Goal: Task Accomplishment & Management: Use online tool/utility

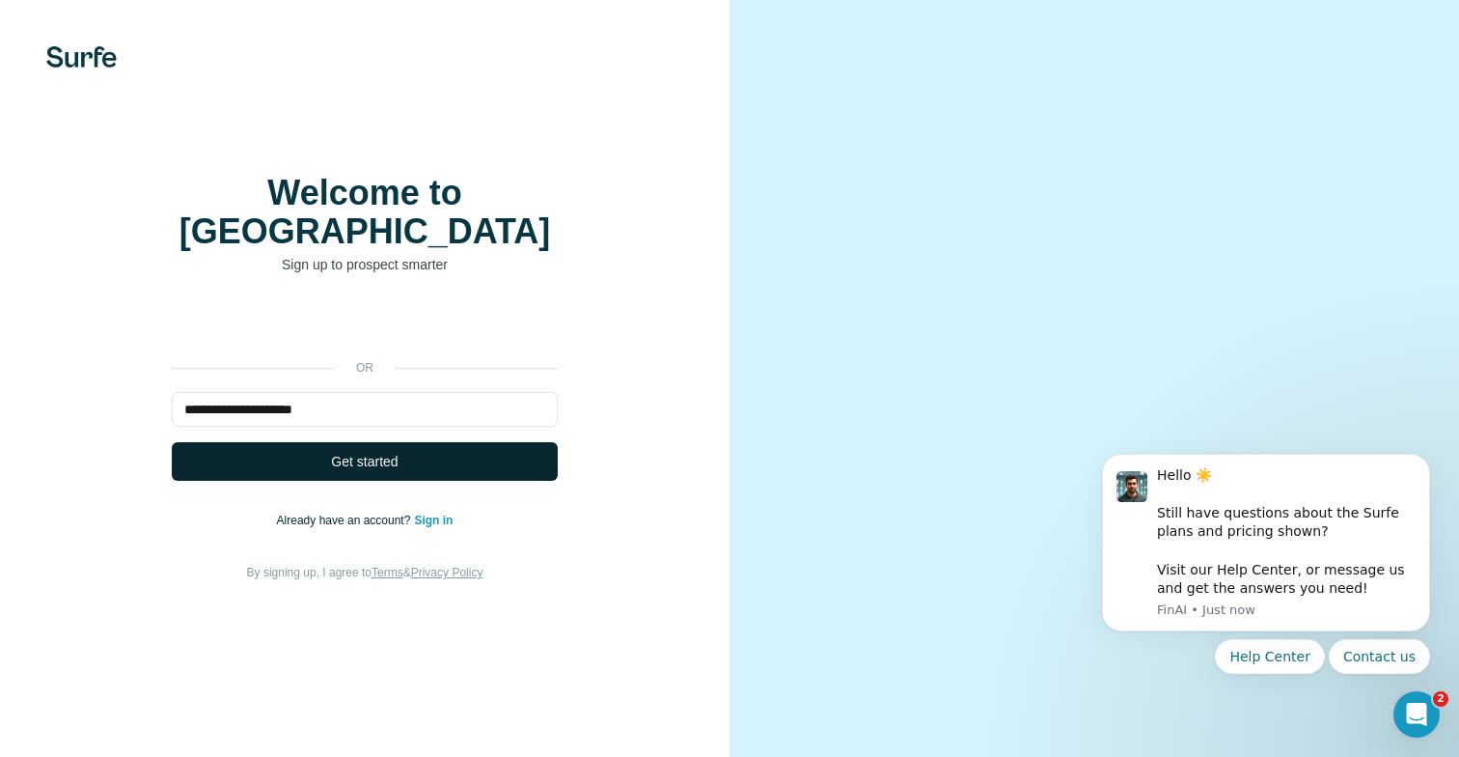
type input "**********"
click at [349, 452] on span "Get started" at bounding box center [364, 461] width 67 height 19
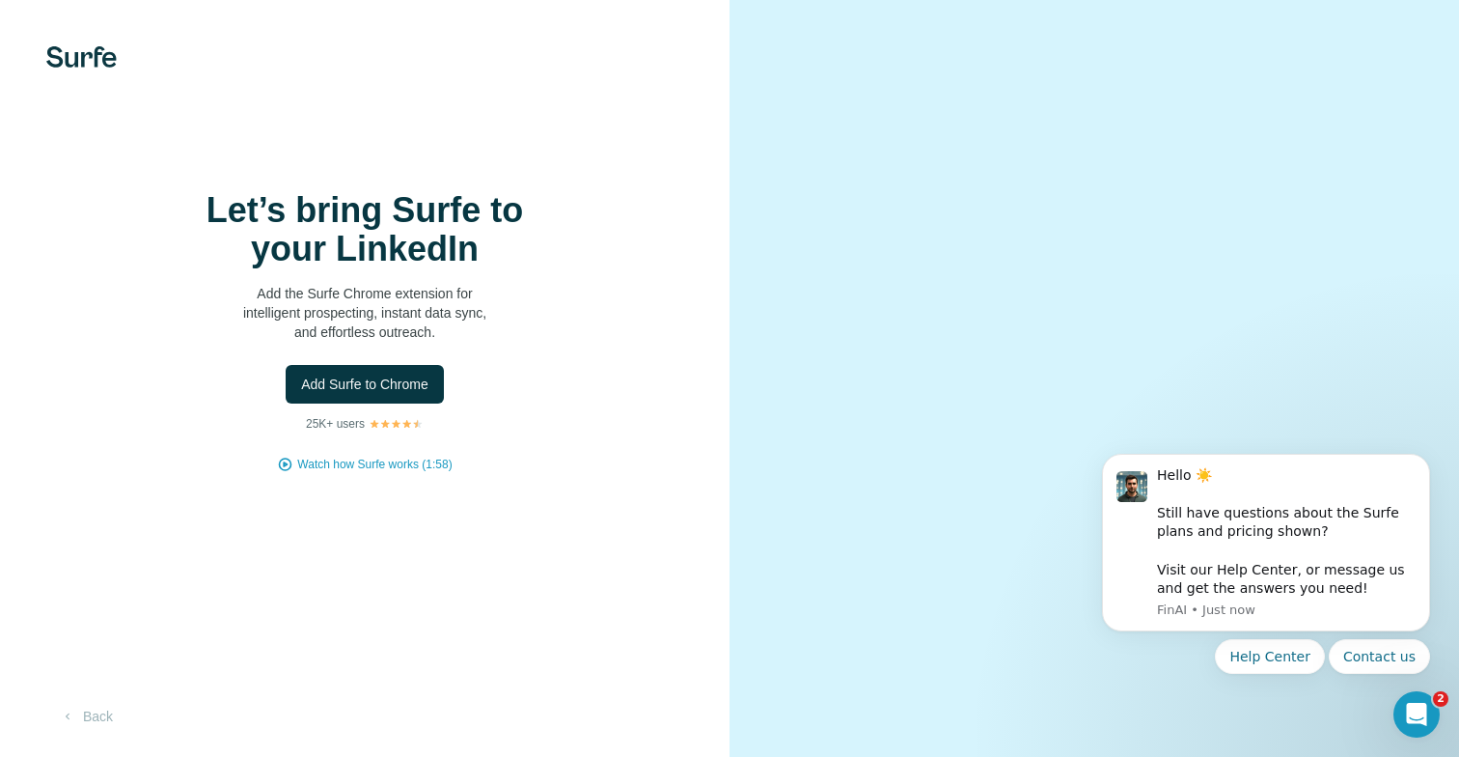
scroll to position [30, 0]
click at [375, 375] on span "Add Surfe to Chrome" at bounding box center [364, 384] width 127 height 19
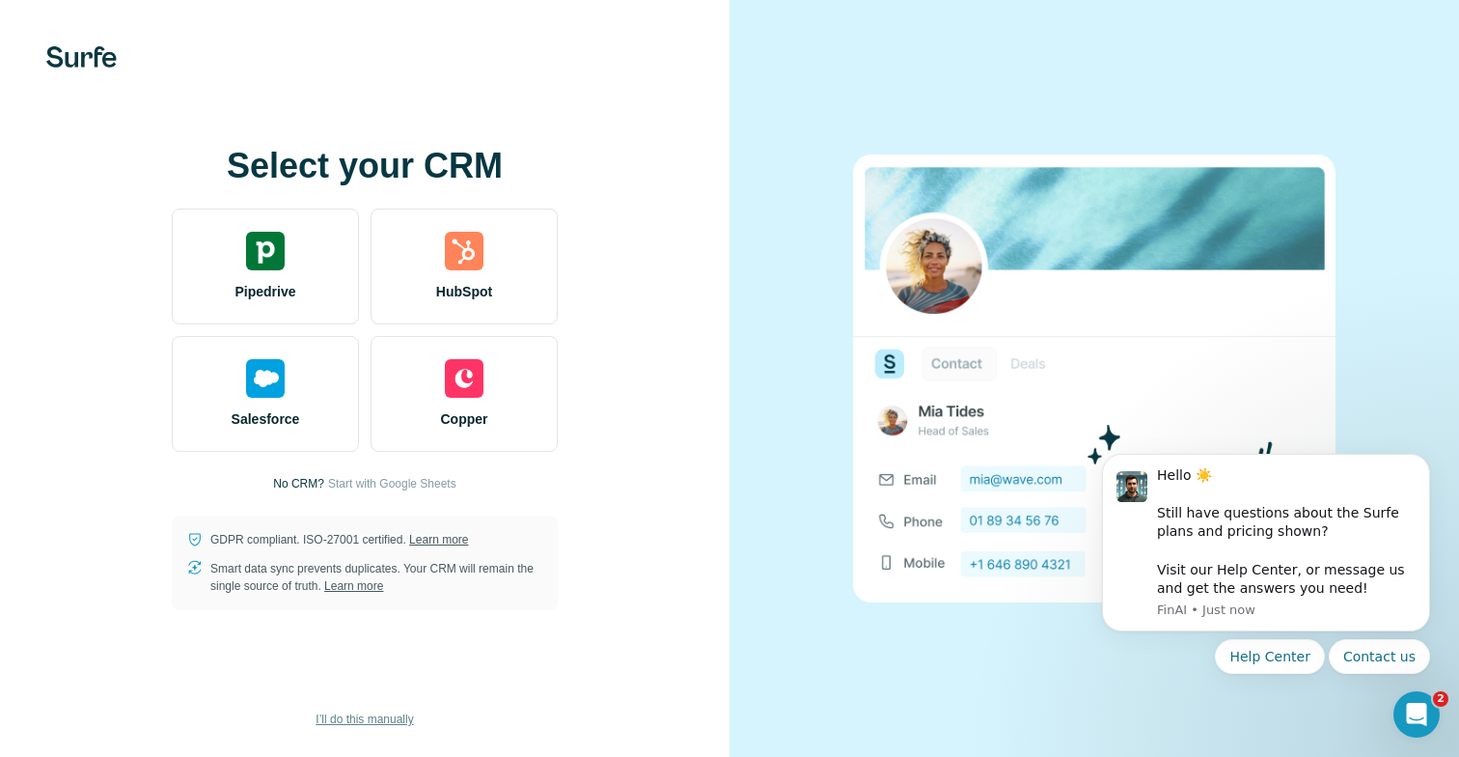
click at [355, 717] on span "I’ll do this manually" at bounding box center [364, 718] width 97 height 17
click at [363, 718] on span "I’ll do this manually" at bounding box center [364, 718] width 97 height 17
click at [335, 716] on span "I’ll do this manually" at bounding box center [364, 718] width 97 height 17
click at [375, 717] on span "I’ll do this manually" at bounding box center [364, 718] width 97 height 17
click at [1412, 710] on icon "Open Intercom Messenger" at bounding box center [1415, 712] width 32 height 32
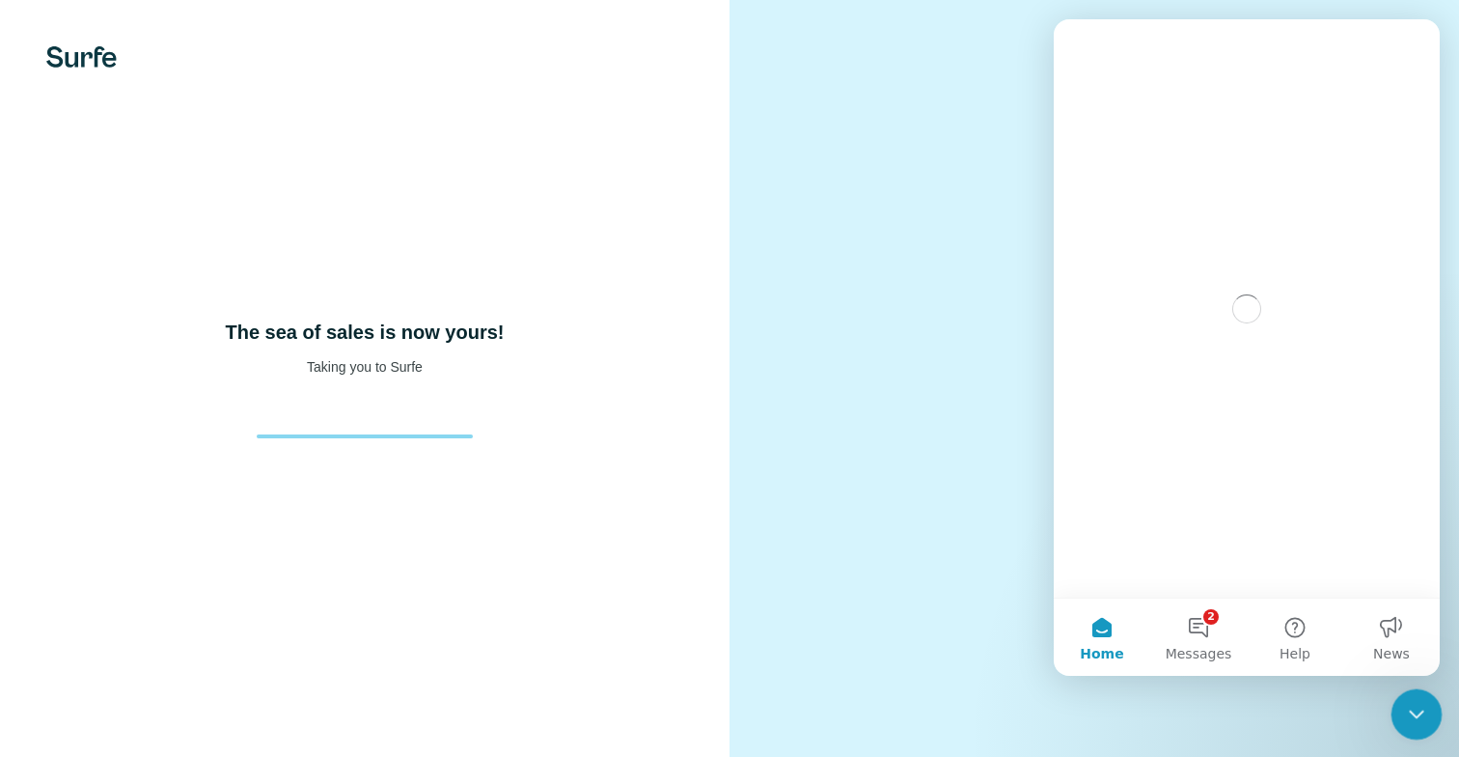
click at [1412, 710] on icon "Close Intercom Messenger" at bounding box center [1414, 711] width 23 height 23
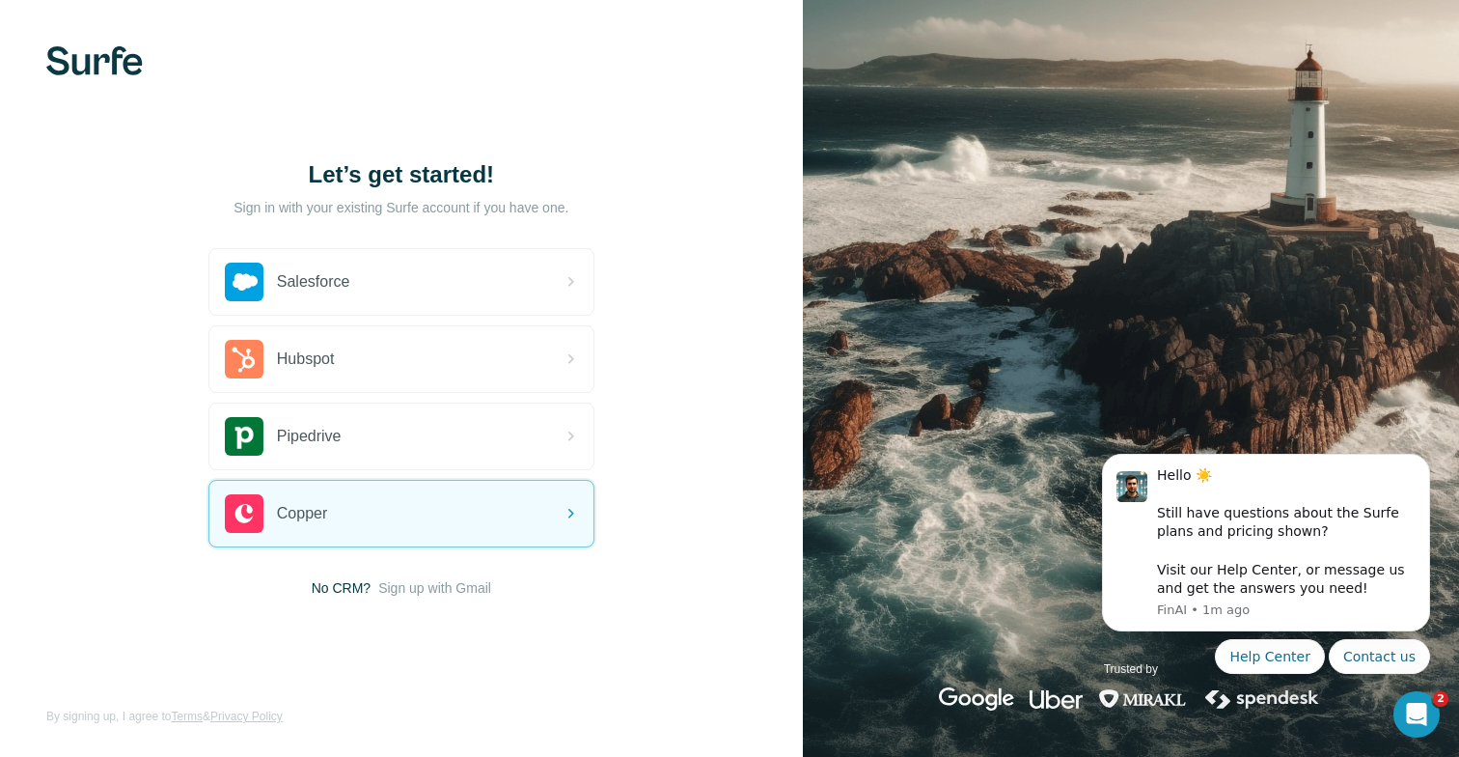
click at [338, 589] on span "No CRM?" at bounding box center [341, 587] width 59 height 19
click at [459, 585] on span "Sign up with Gmail" at bounding box center [434, 587] width 113 height 19
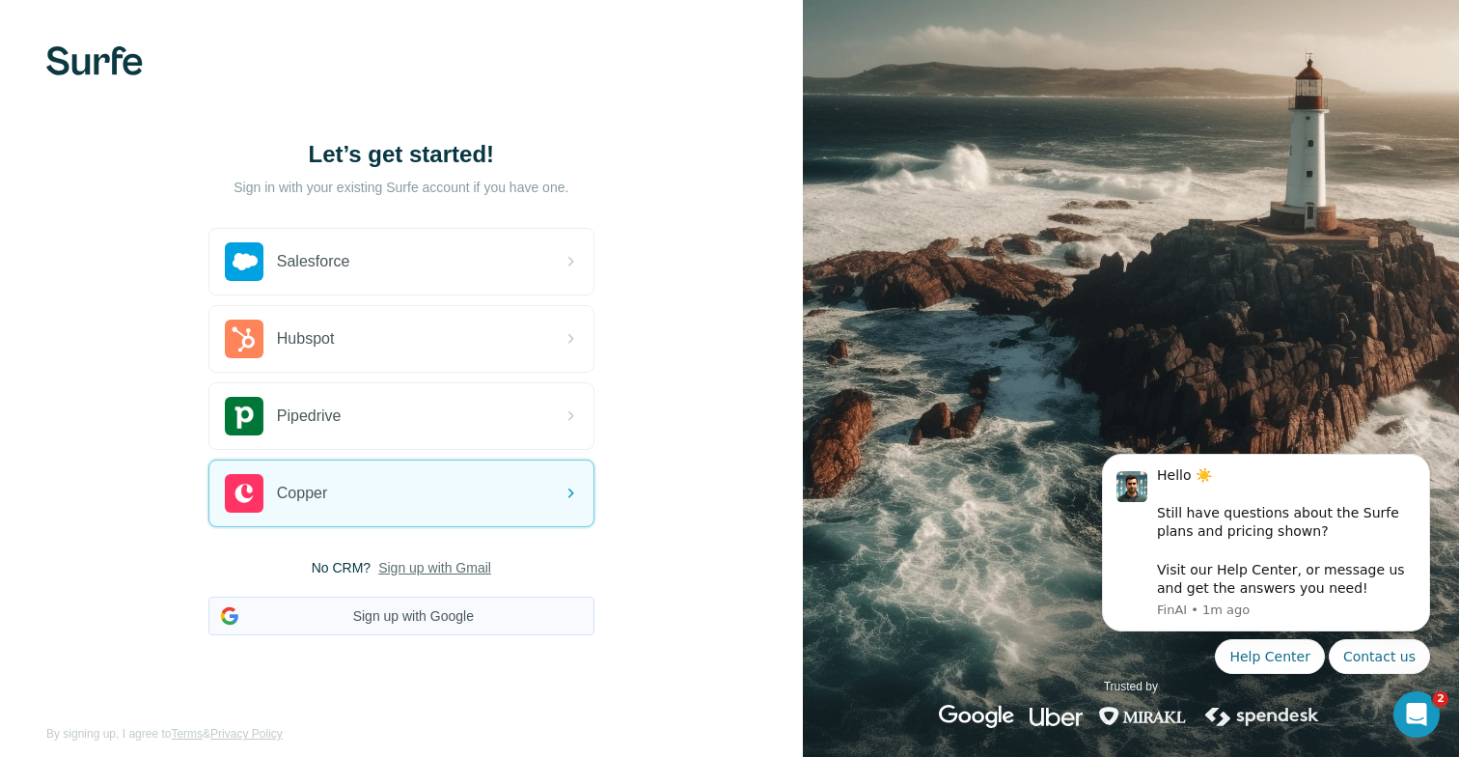
click at [450, 621] on button "Sign up with Google" at bounding box center [401, 616] width 386 height 39
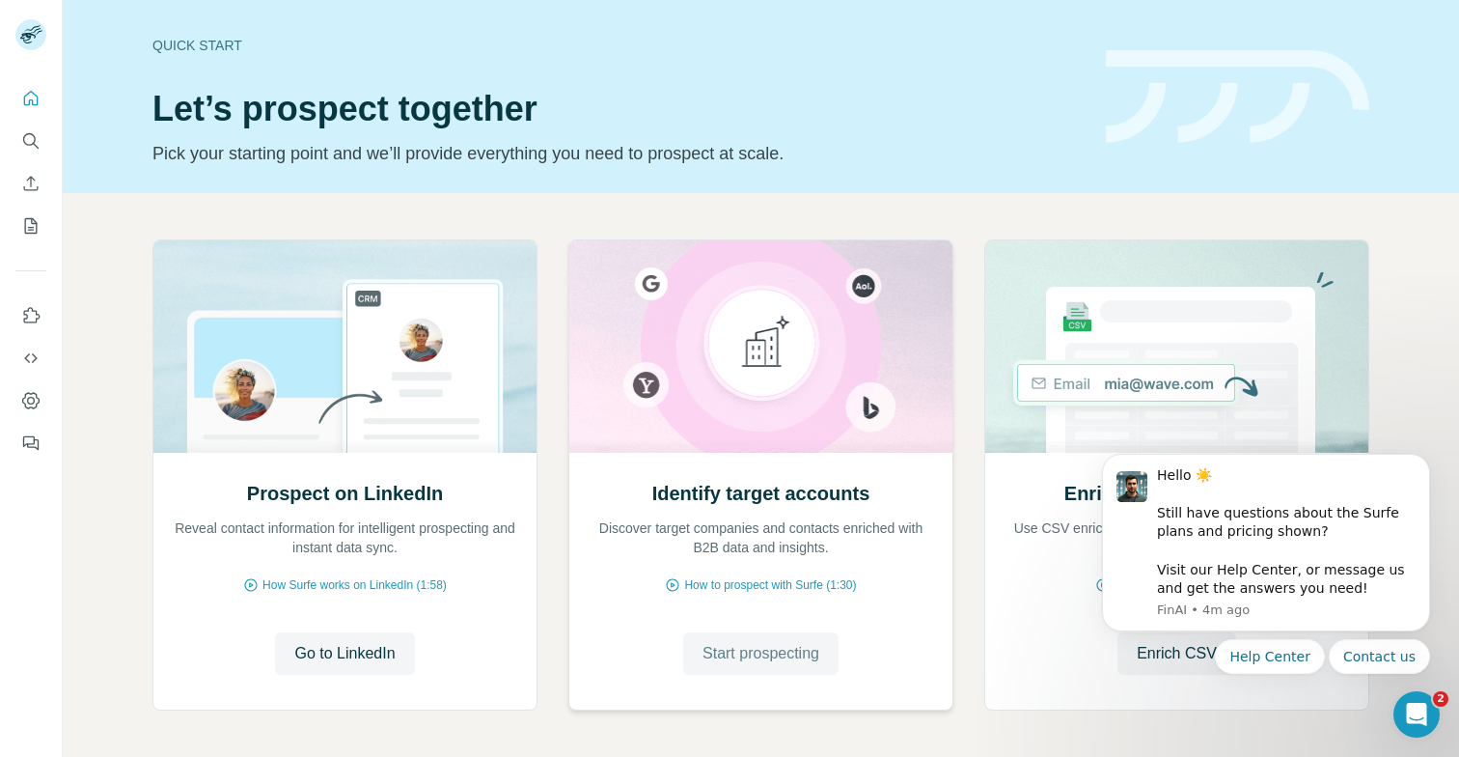
click at [792, 656] on span "Start prospecting" at bounding box center [761, 653] width 117 height 23
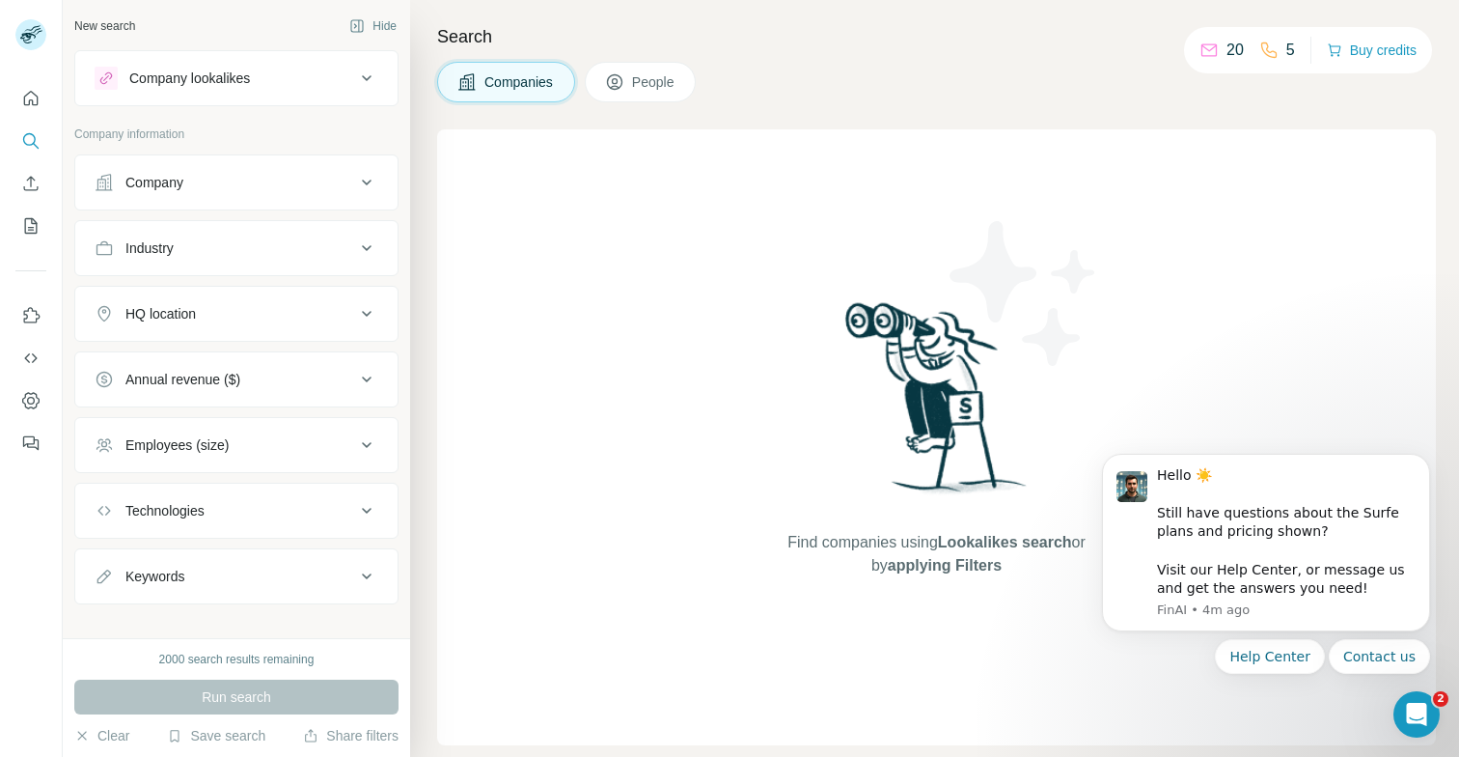
click at [350, 312] on div "HQ location" at bounding box center [225, 313] width 261 height 19
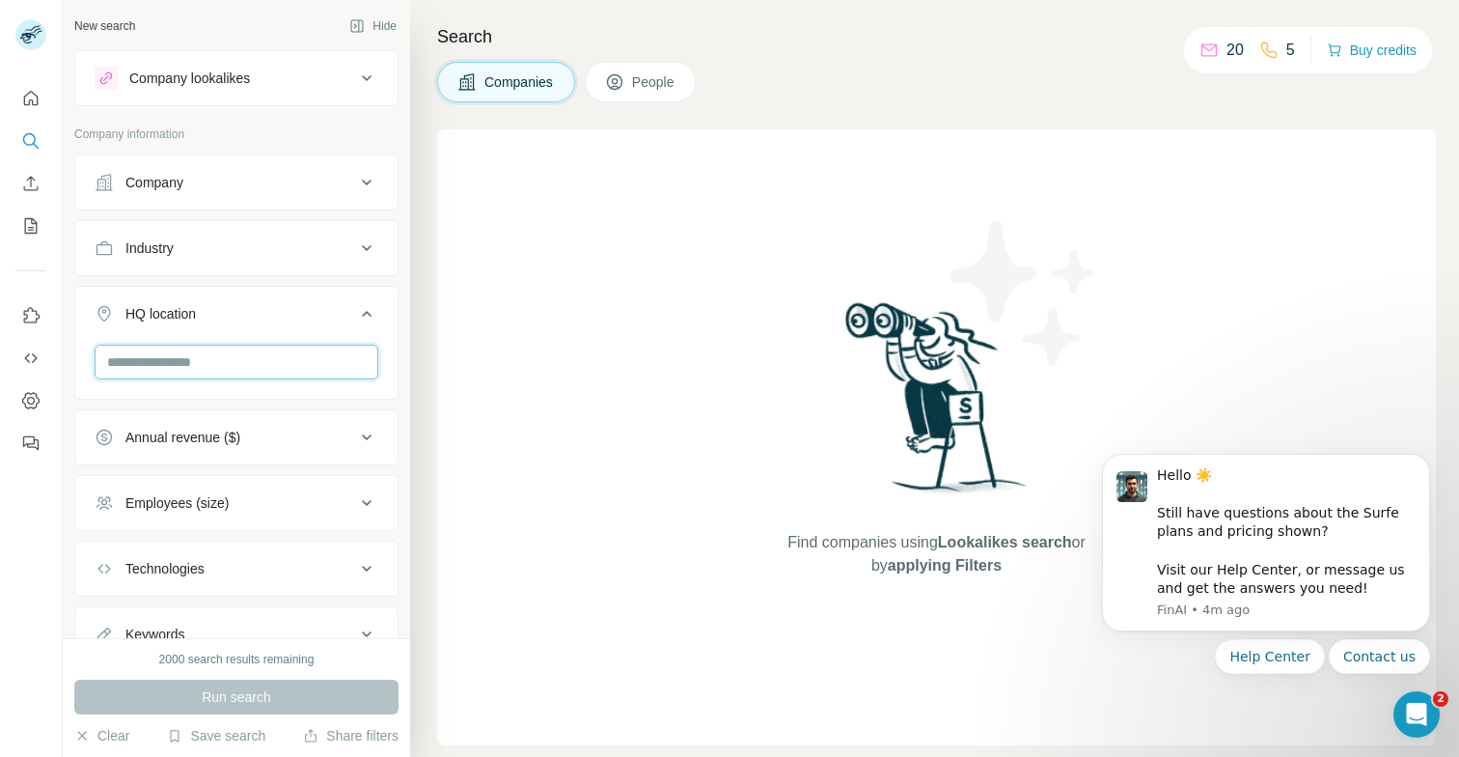
click at [257, 372] on input "text" at bounding box center [237, 362] width 284 height 35
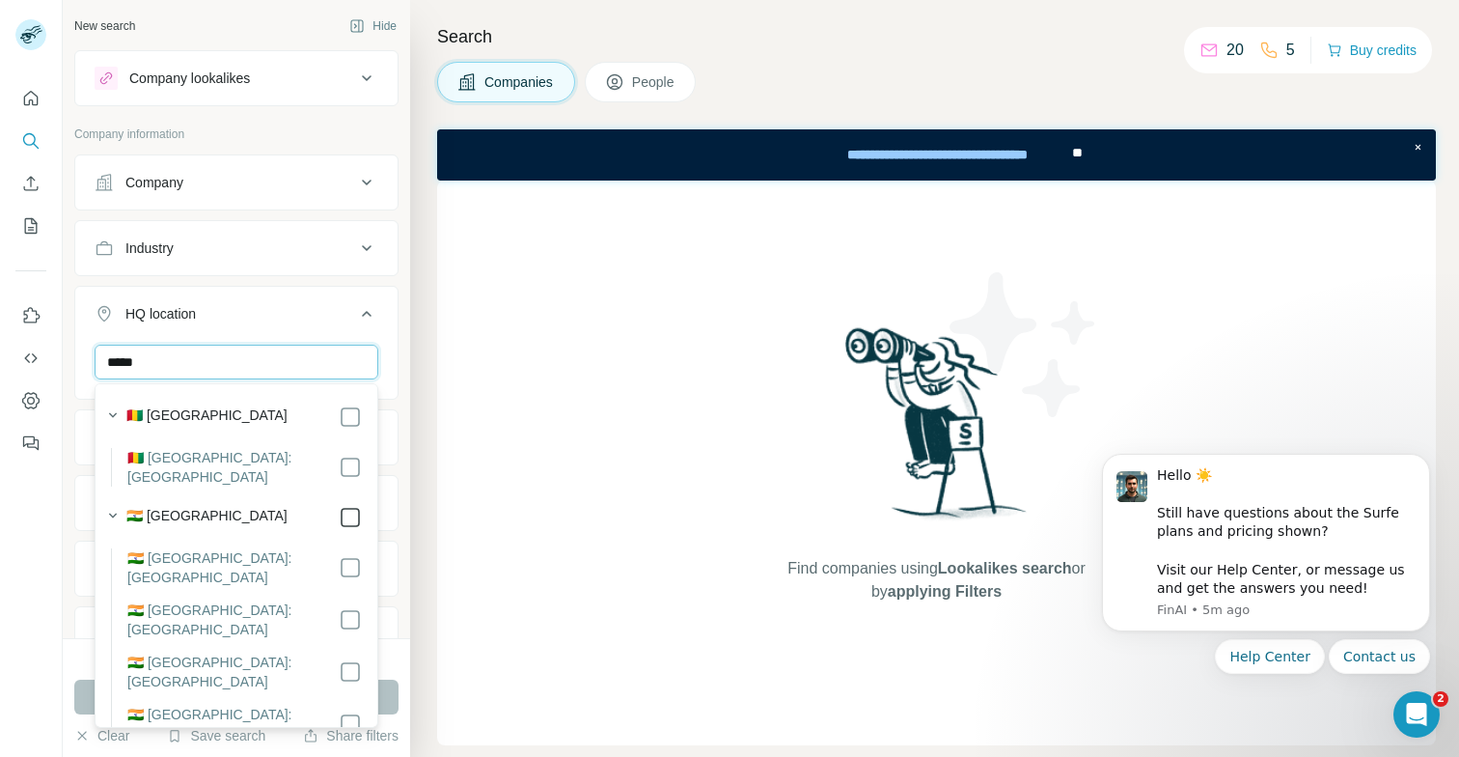
type input "*****"
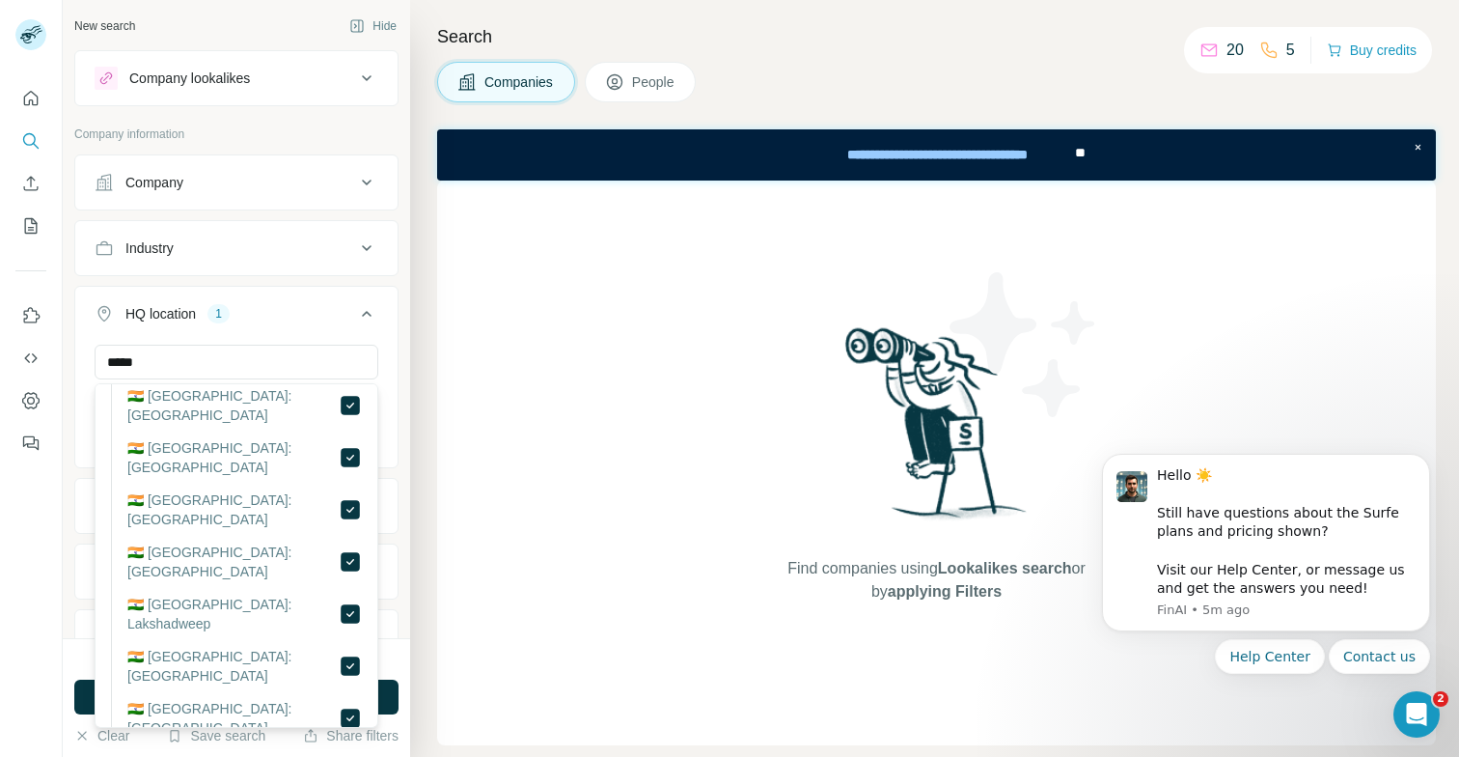
scroll to position [1300, 0]
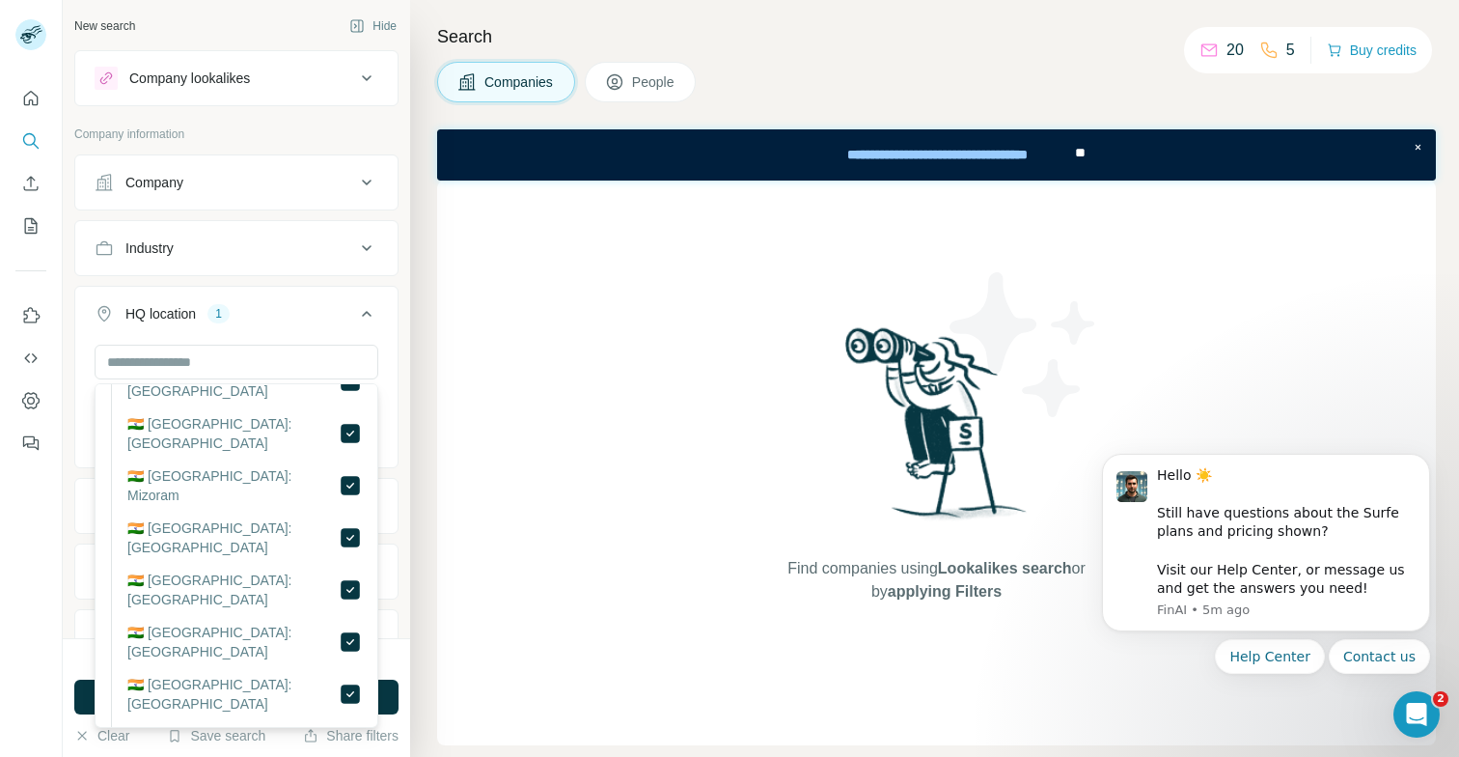
click at [400, 397] on div "New search Hide Company lookalikes Company information Company Industry HQ loca…" at bounding box center [236, 319] width 347 height 638
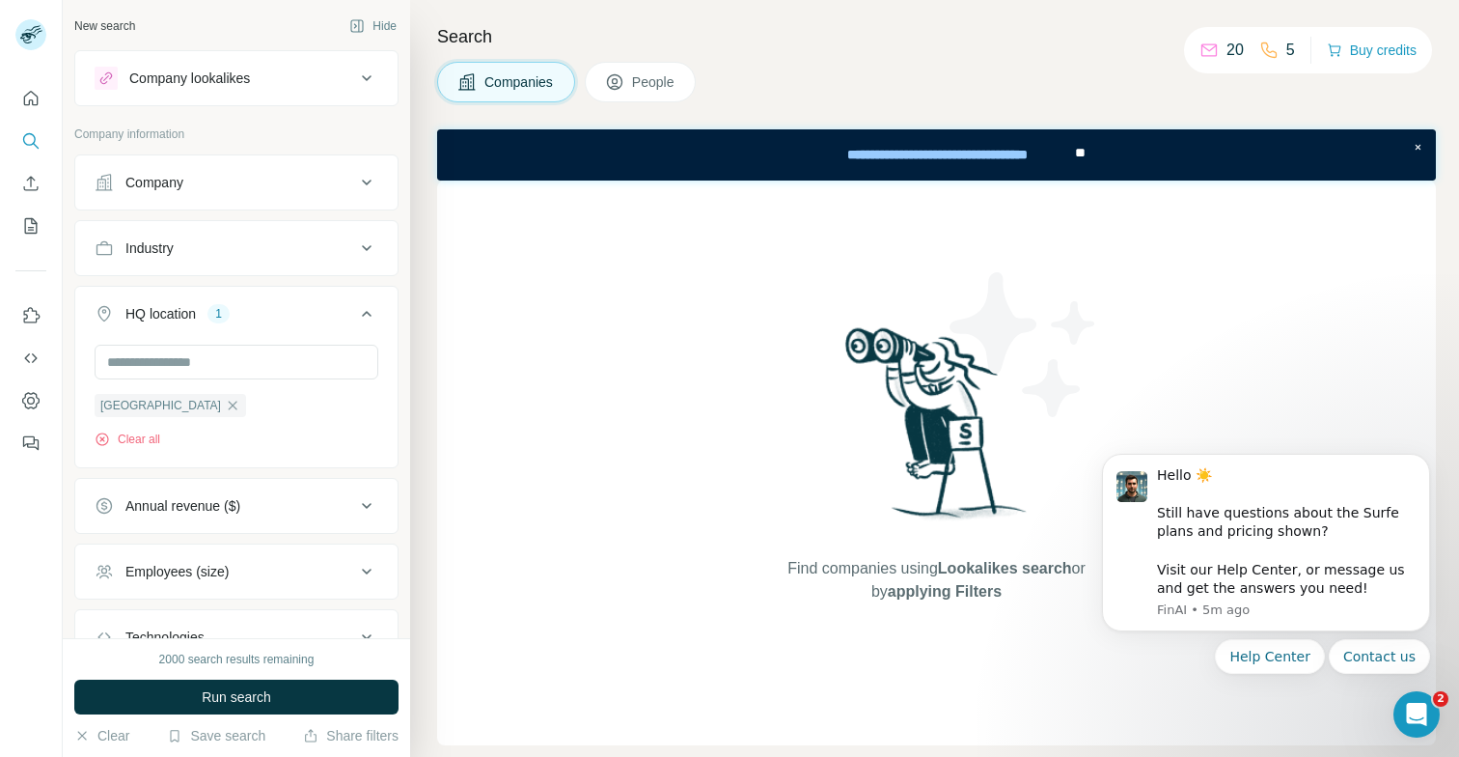
scroll to position [0, 0]
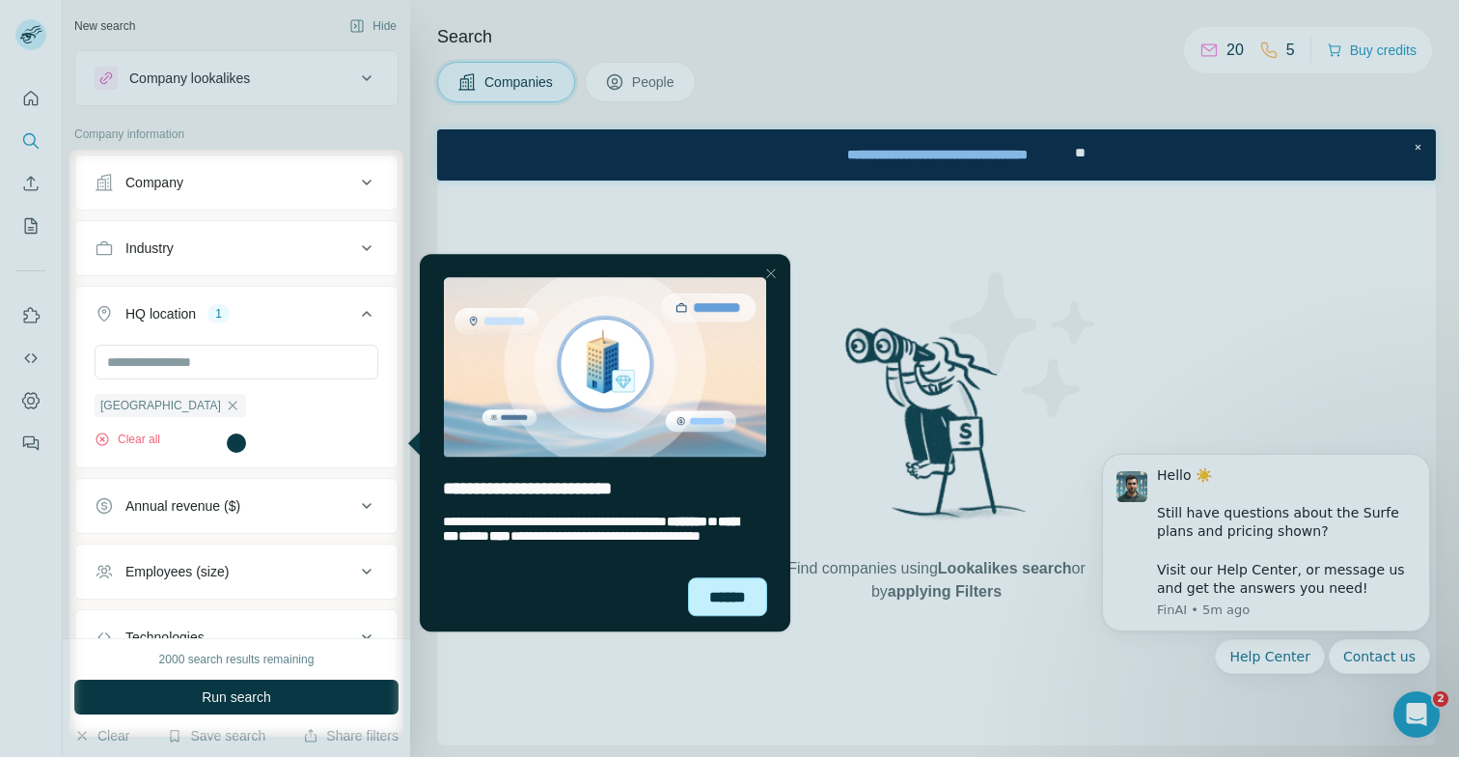
click at [746, 606] on div "******" at bounding box center [727, 596] width 79 height 39
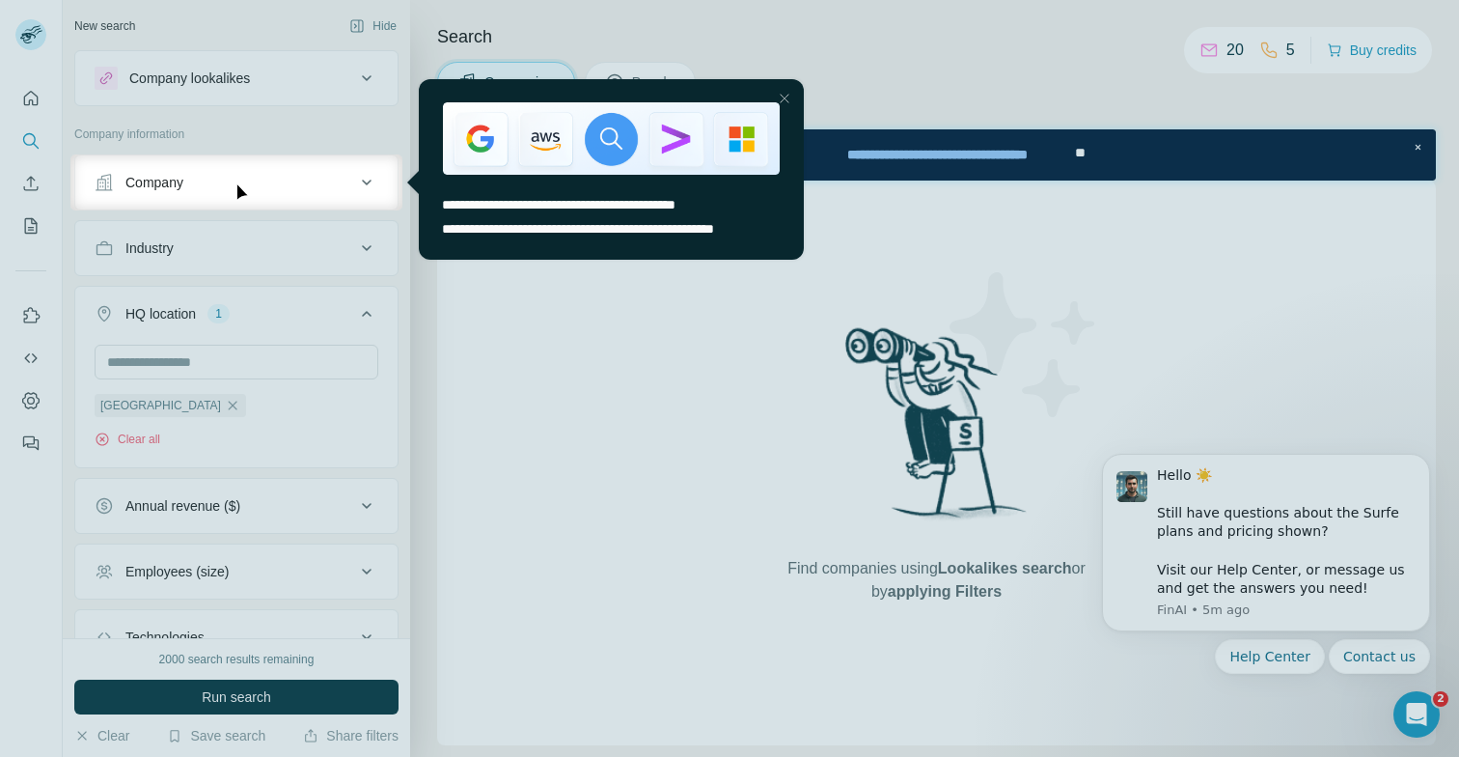
click at [873, 54] on div at bounding box center [729, 77] width 1459 height 154
click at [785, 96] on div "Close Step" at bounding box center [784, 98] width 23 height 23
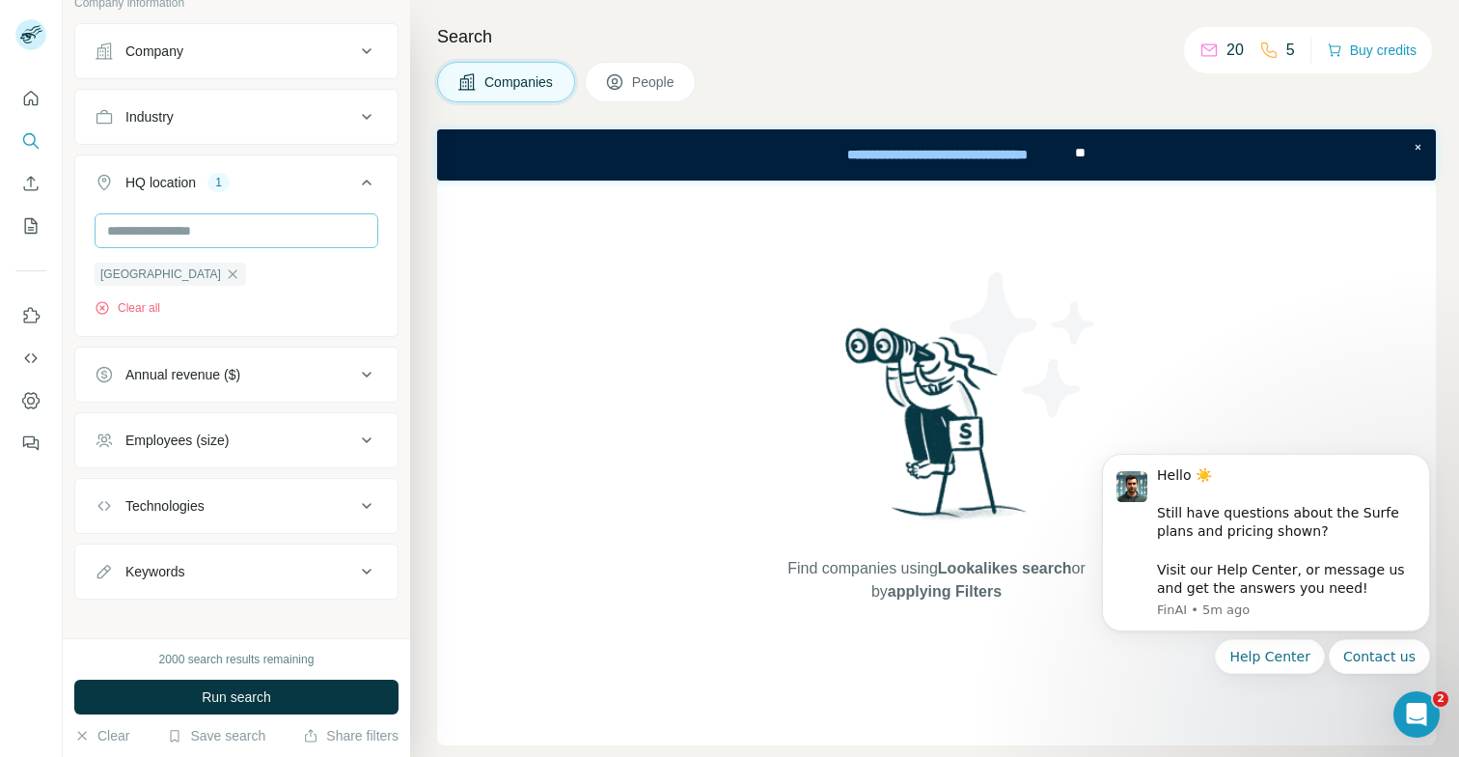
scroll to position [147, 0]
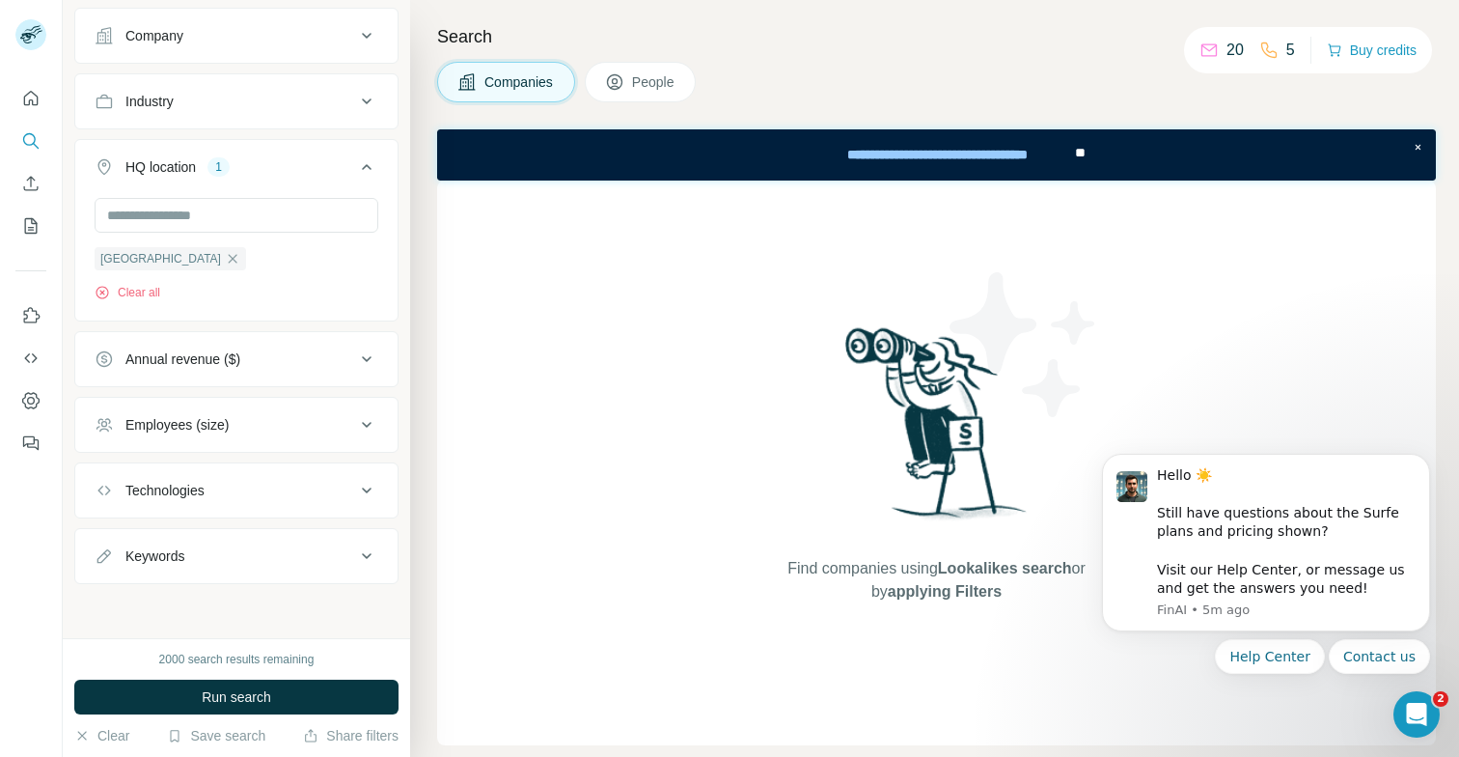
click at [268, 426] on div "Employees (size)" at bounding box center [225, 424] width 261 height 19
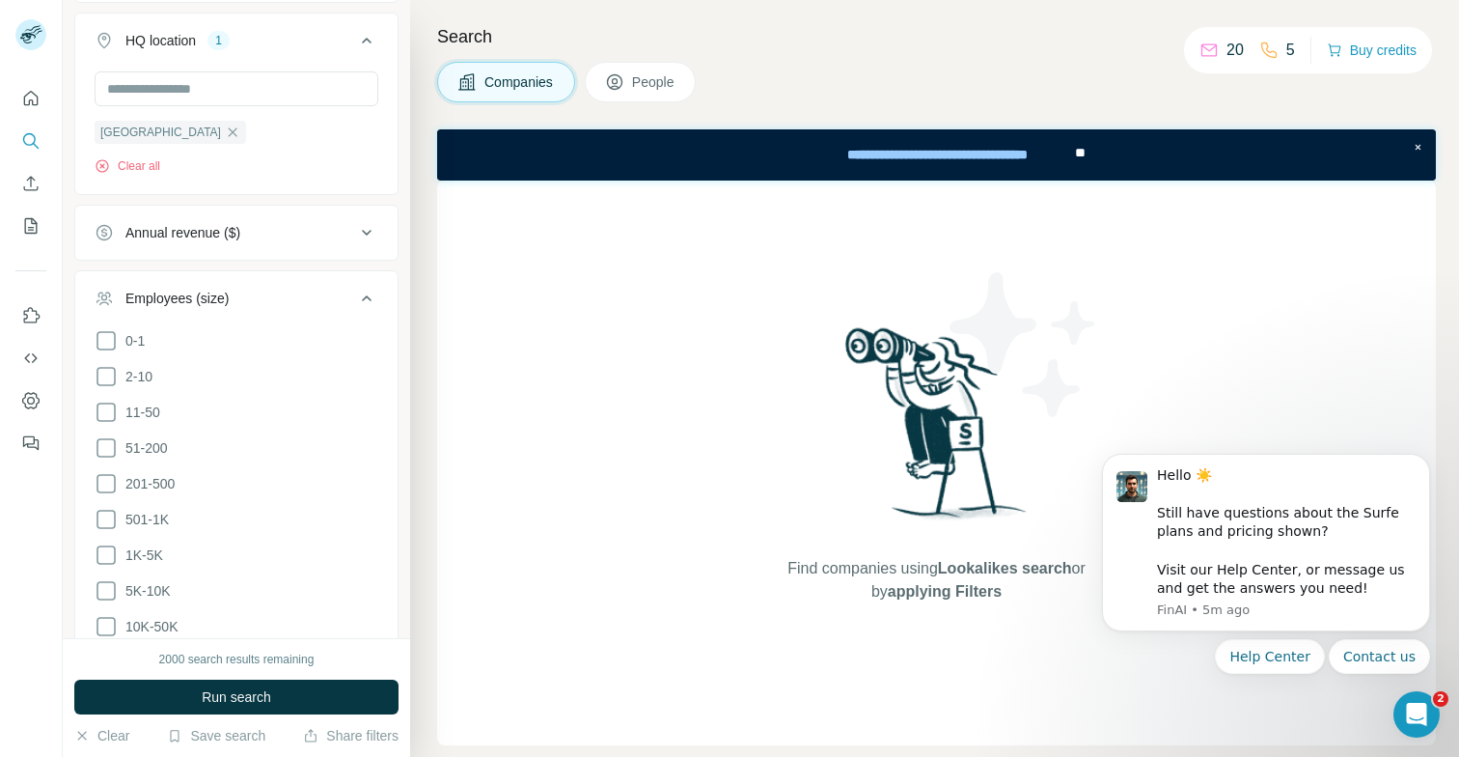
scroll to position [385, 0]
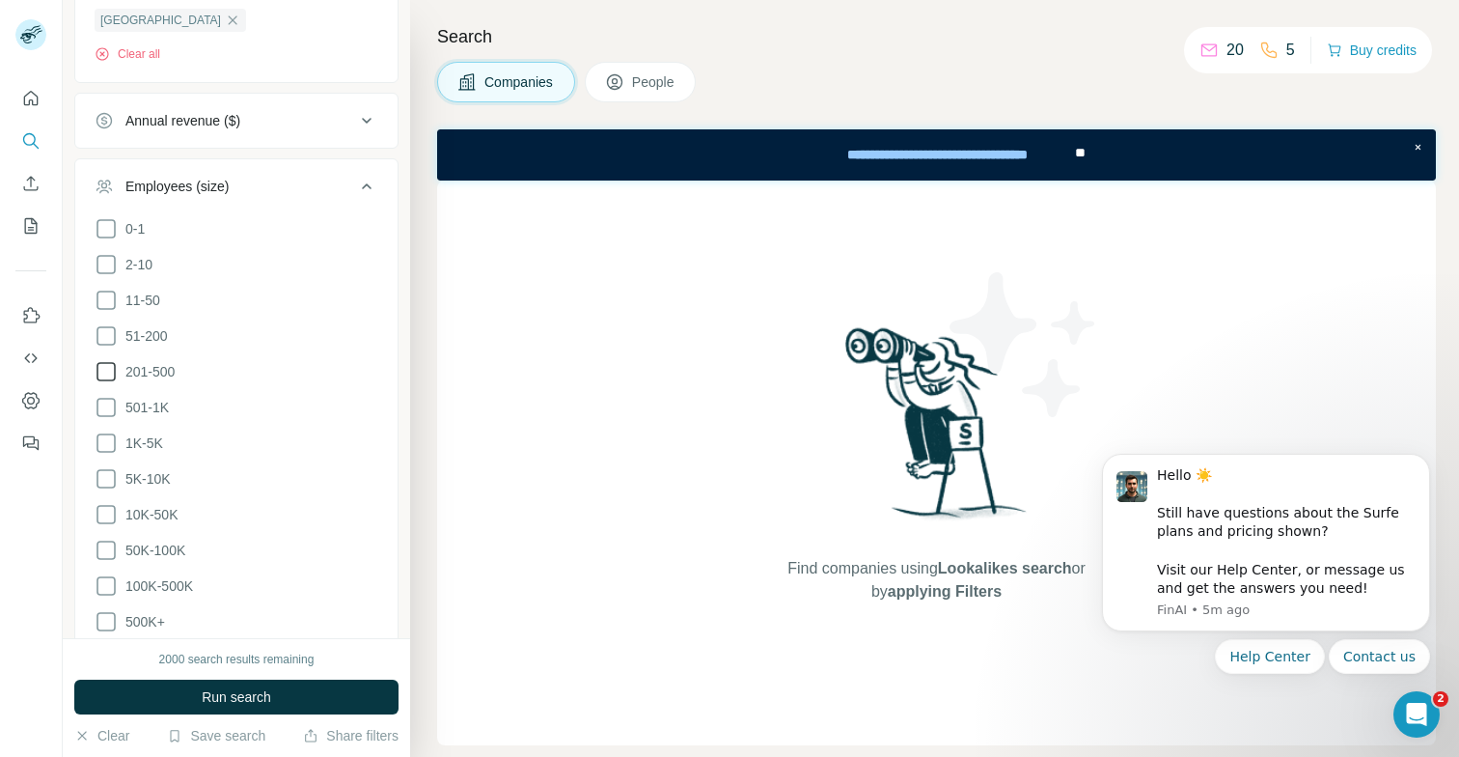
click at [106, 366] on icon at bounding box center [106, 371] width 23 height 23
click at [106, 402] on icon at bounding box center [106, 407] width 23 height 23
click at [107, 445] on icon at bounding box center [106, 442] width 23 height 23
click at [107, 475] on icon at bounding box center [106, 478] width 23 height 23
click at [107, 514] on icon at bounding box center [106, 514] width 23 height 23
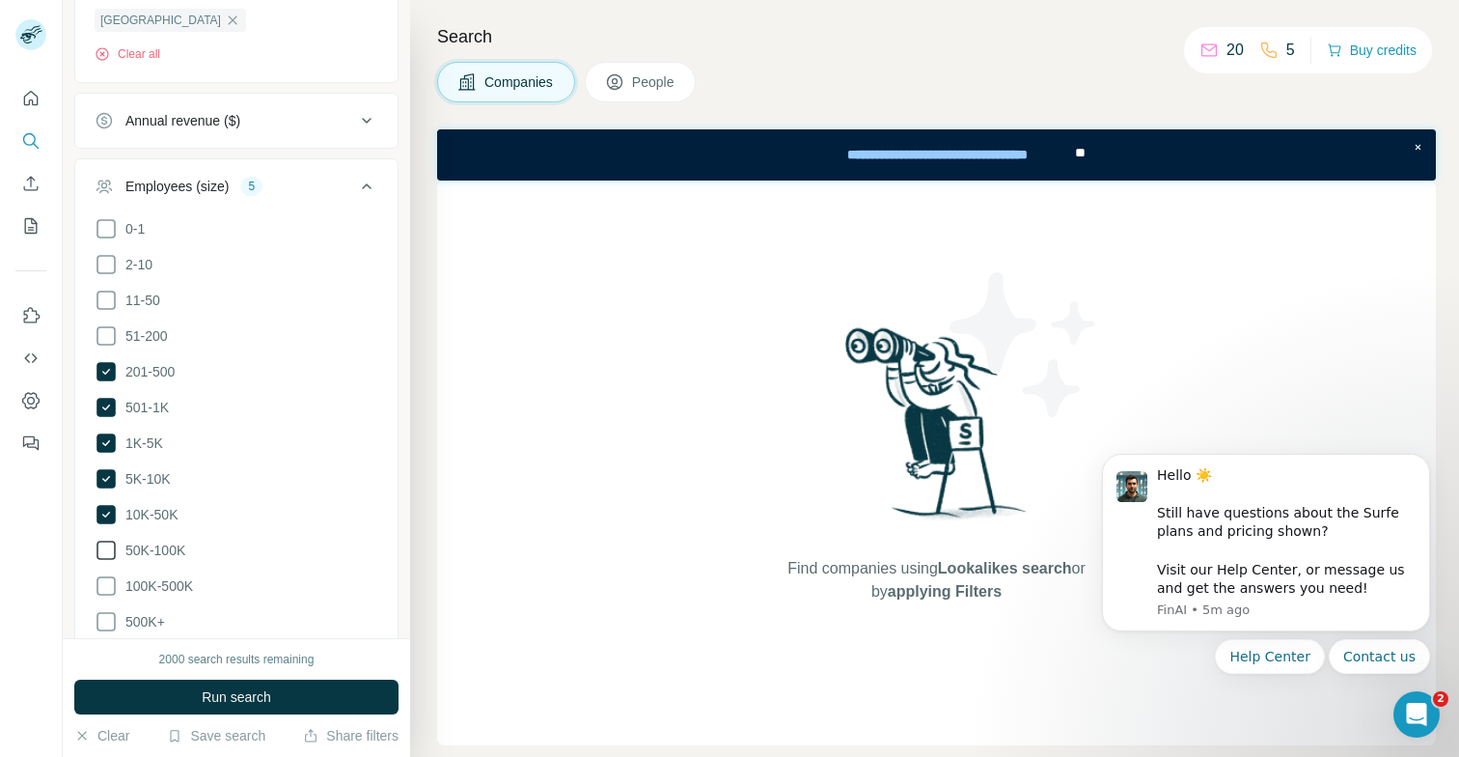
click at [106, 551] on icon at bounding box center [106, 550] width 23 height 23
click at [106, 545] on icon at bounding box center [106, 550] width 19 height 19
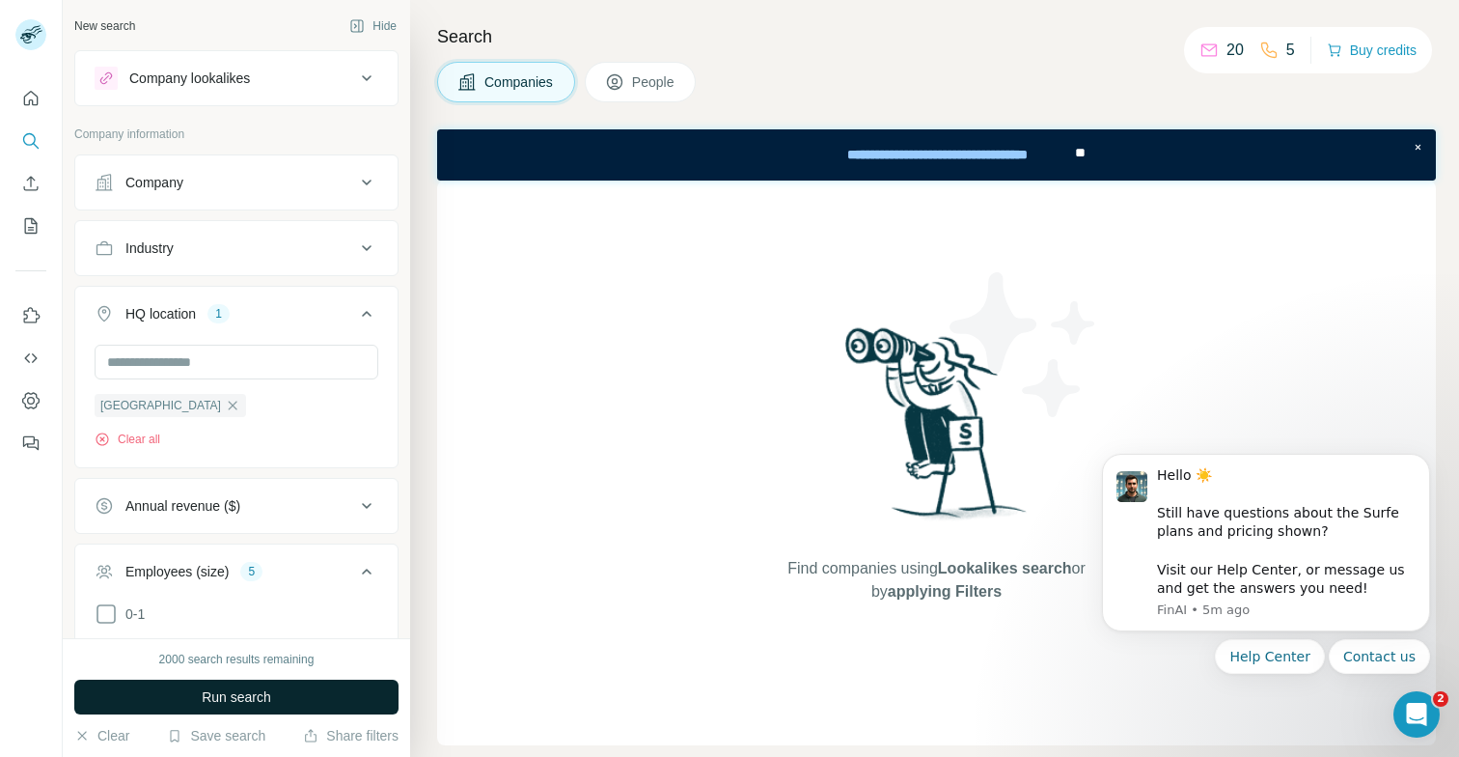
click at [221, 704] on span "Run search" at bounding box center [236, 696] width 69 height 19
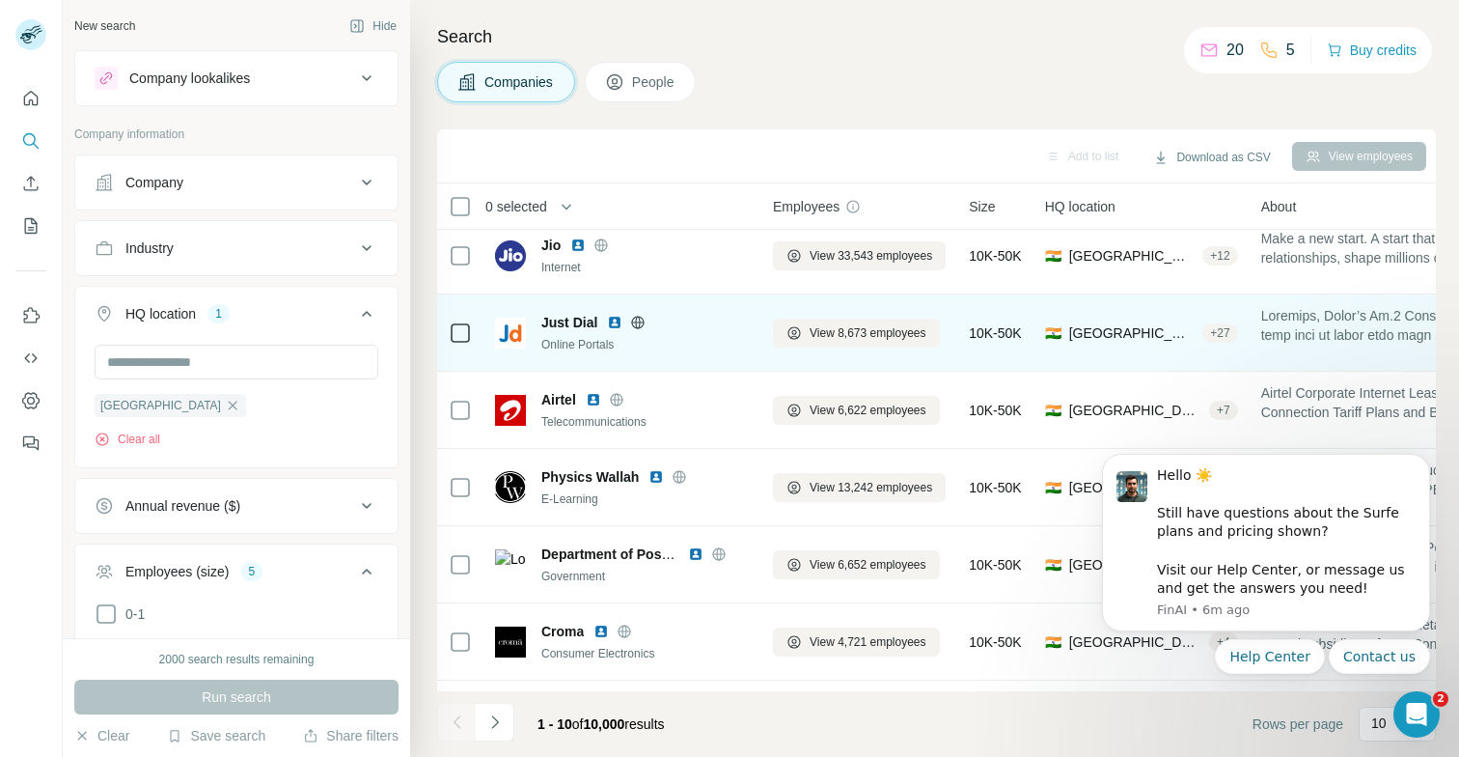
scroll to position [311, 0]
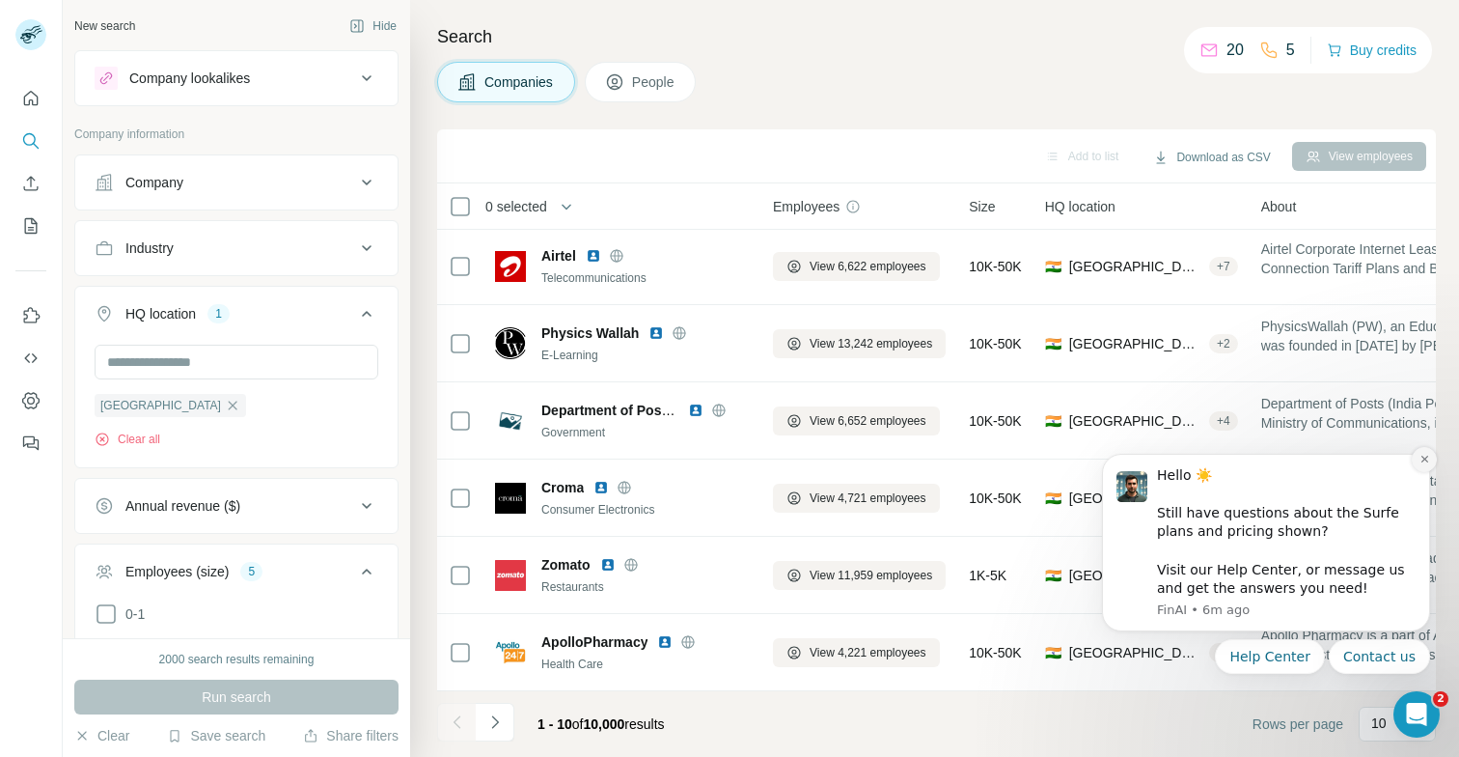
click at [1423, 462] on icon "Dismiss notification" at bounding box center [1425, 459] width 11 height 11
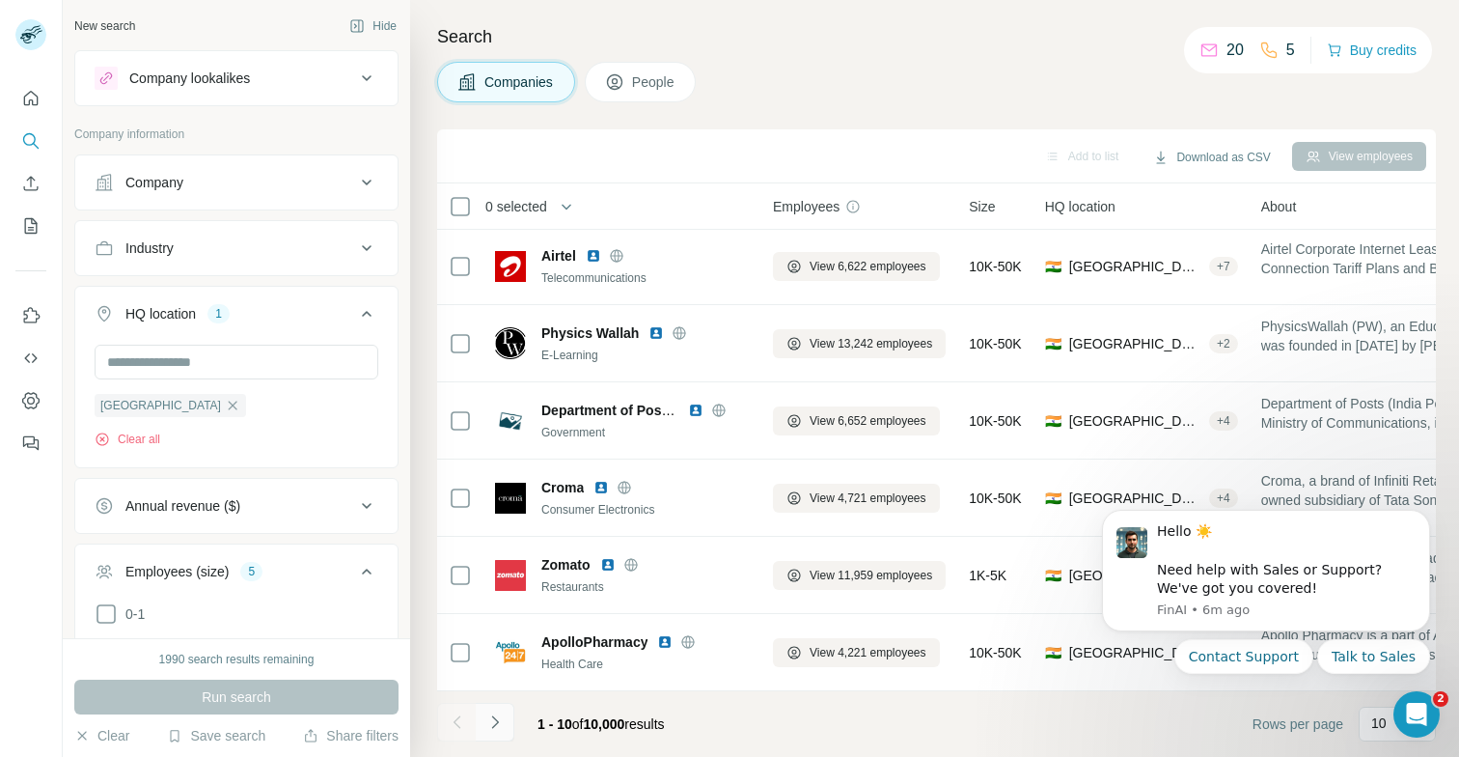
click at [497, 717] on icon "Navigate to next page" at bounding box center [495, 721] width 19 height 19
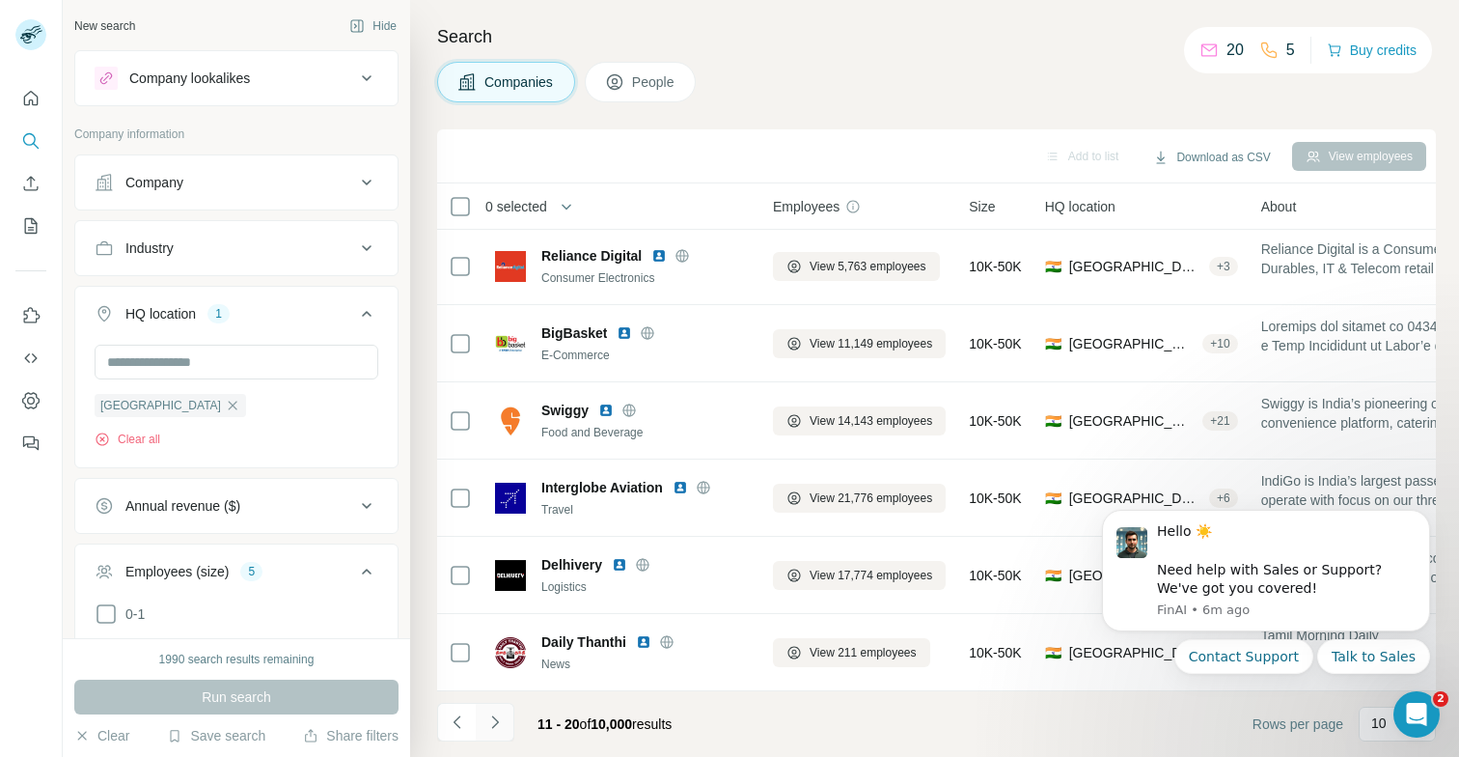
click at [497, 717] on icon "Navigate to next page" at bounding box center [495, 721] width 19 height 19
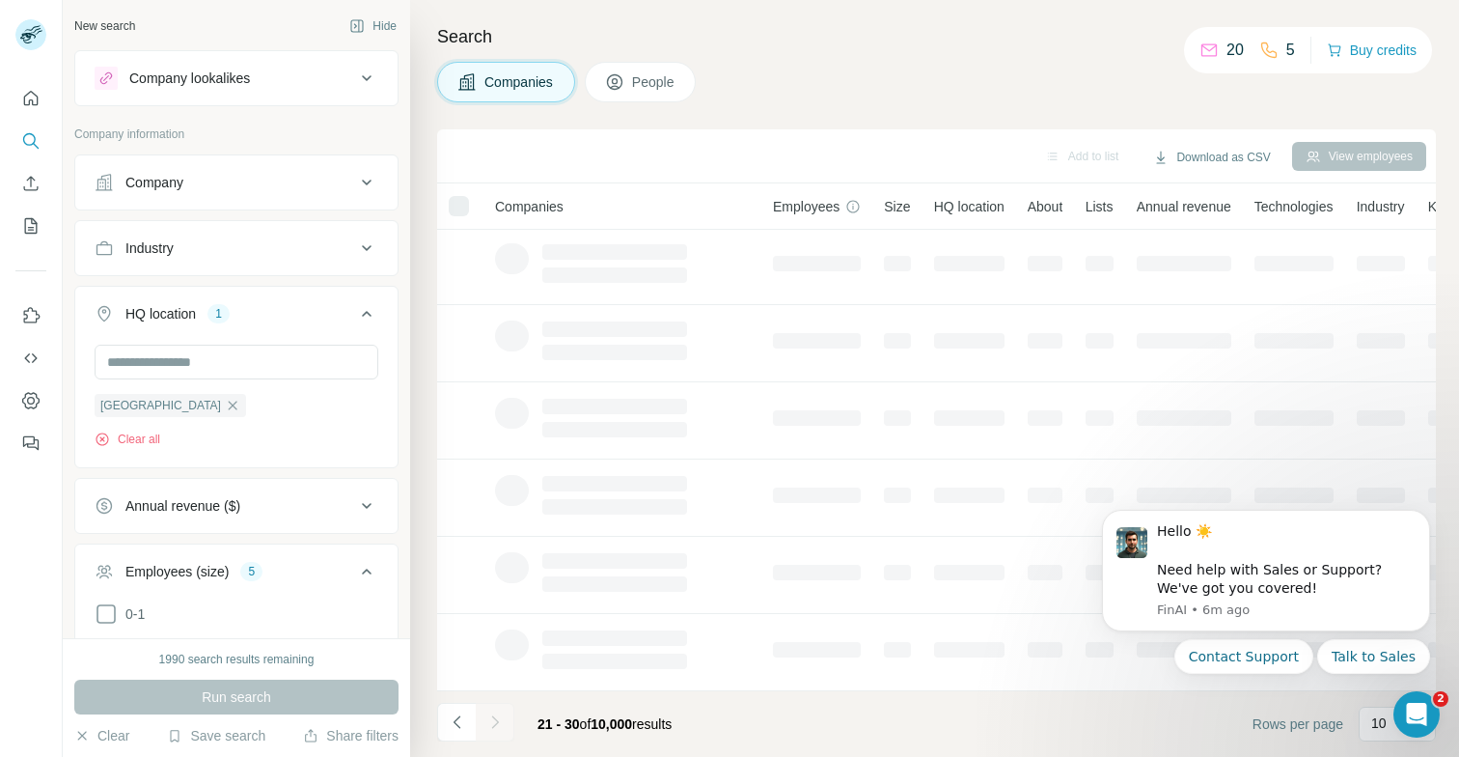
click at [497, 717] on div at bounding box center [495, 722] width 39 height 39
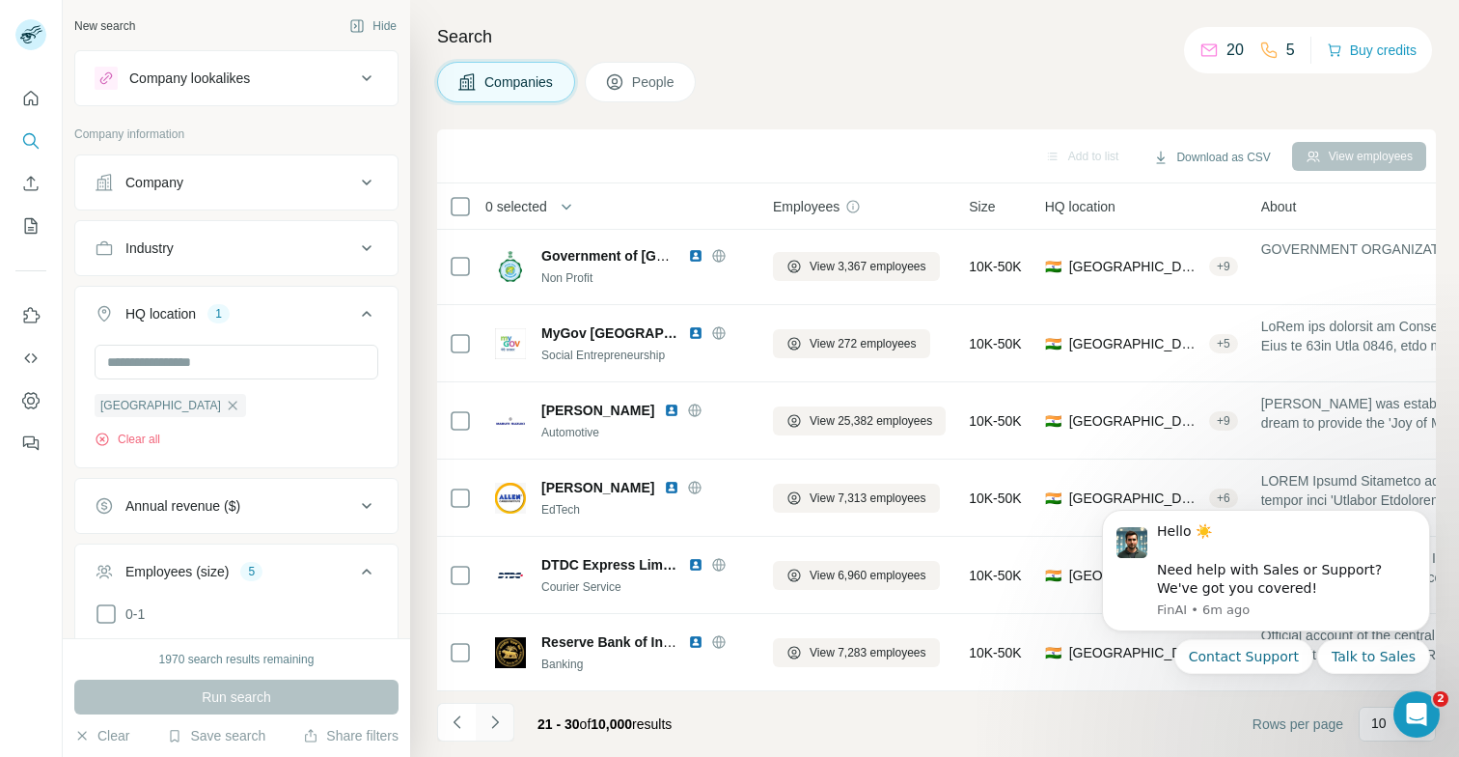
click at [497, 717] on icon "Navigate to next page" at bounding box center [495, 721] width 19 height 19
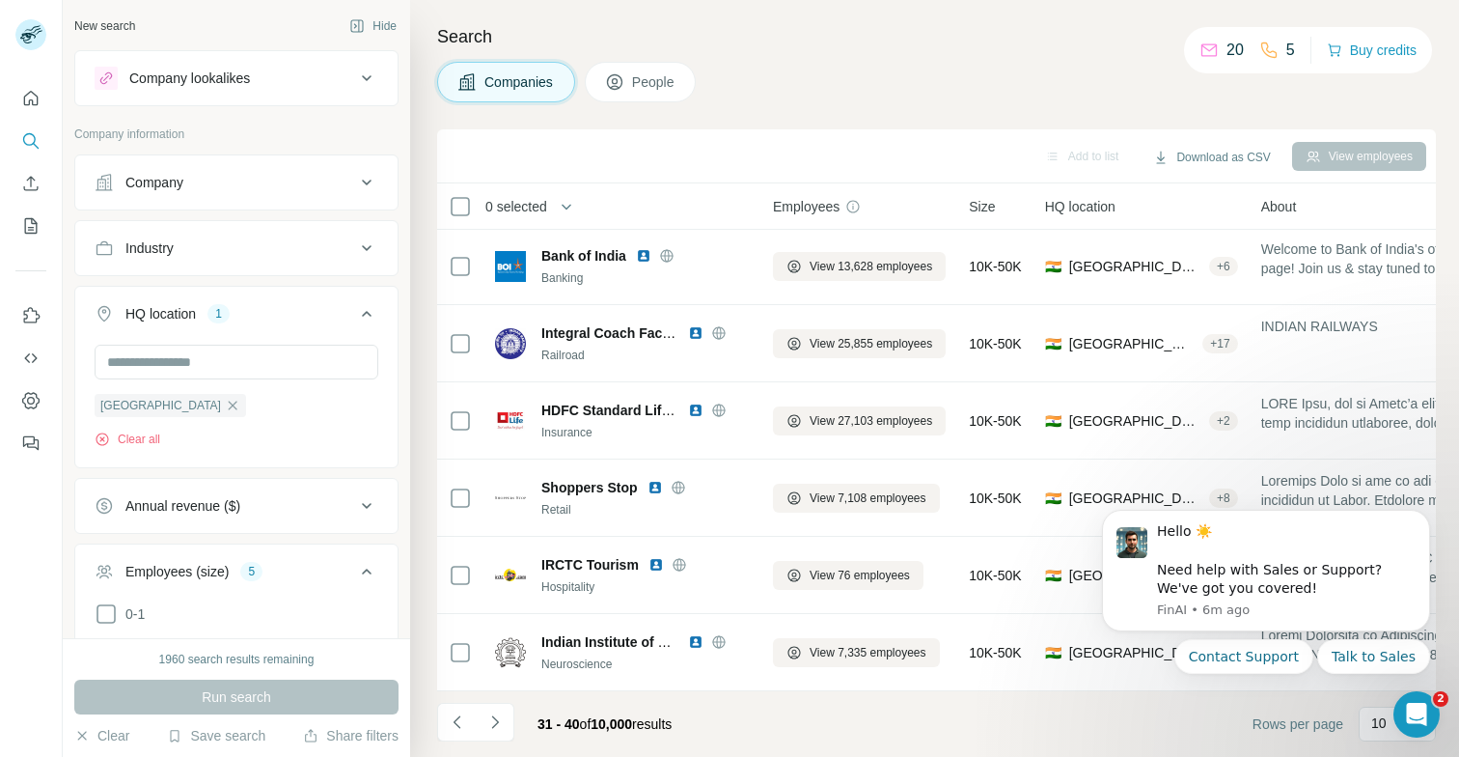
click at [632, 719] on span "10,000" at bounding box center [612, 723] width 42 height 15
drag, startPoint x: 1419, startPoint y: 606, endPoint x: 1411, endPoint y: 376, distance: 229.9
click at [1411, 688] on html at bounding box center [1414, 711] width 46 height 46
click at [1363, 730] on body "Hello ☀️ ​ Need help with Sales or Support? We've got you covered! [GEOGRAPHIC_…" at bounding box center [1266, 616] width 371 height 246
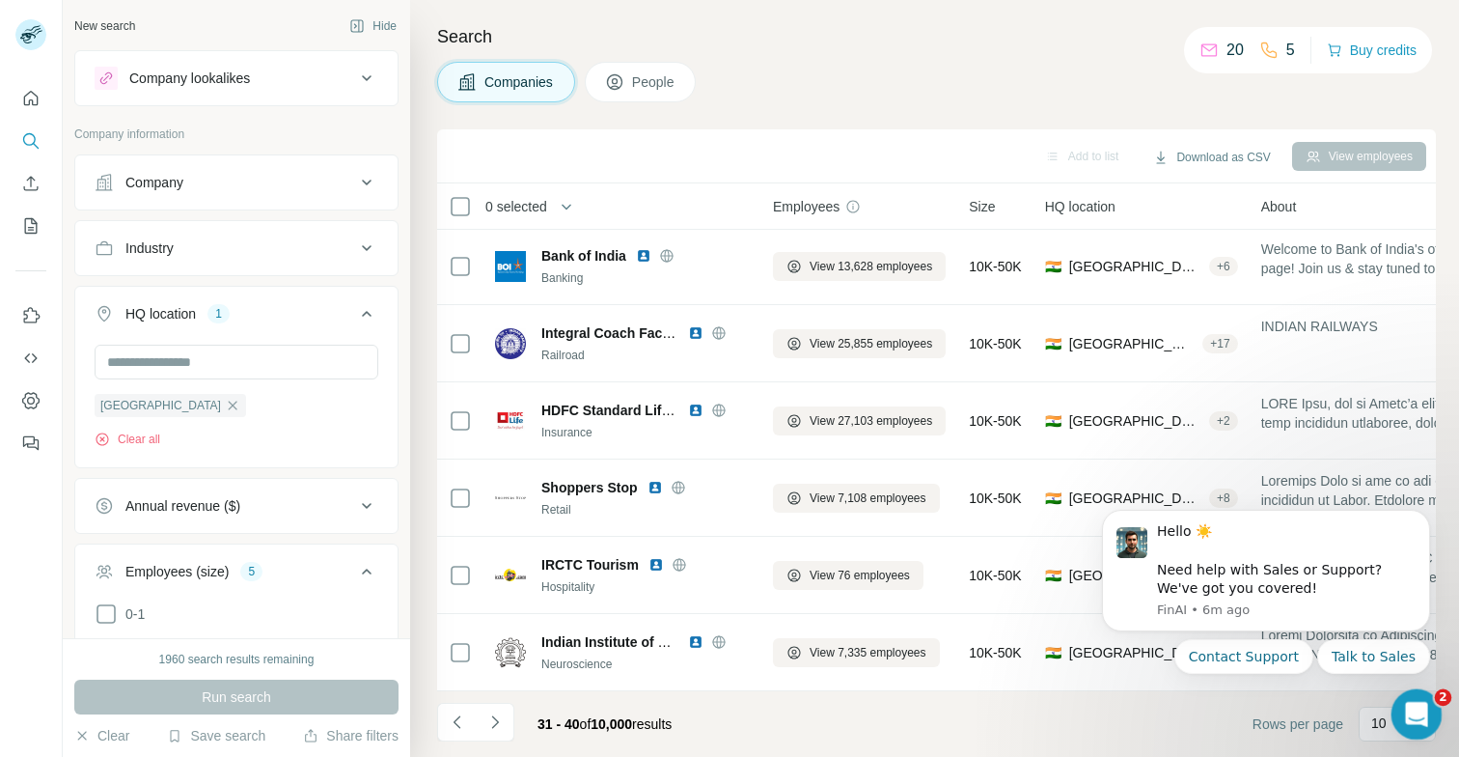
click at [1410, 701] on icon "Open Intercom Messenger" at bounding box center [1415, 712] width 32 height 32
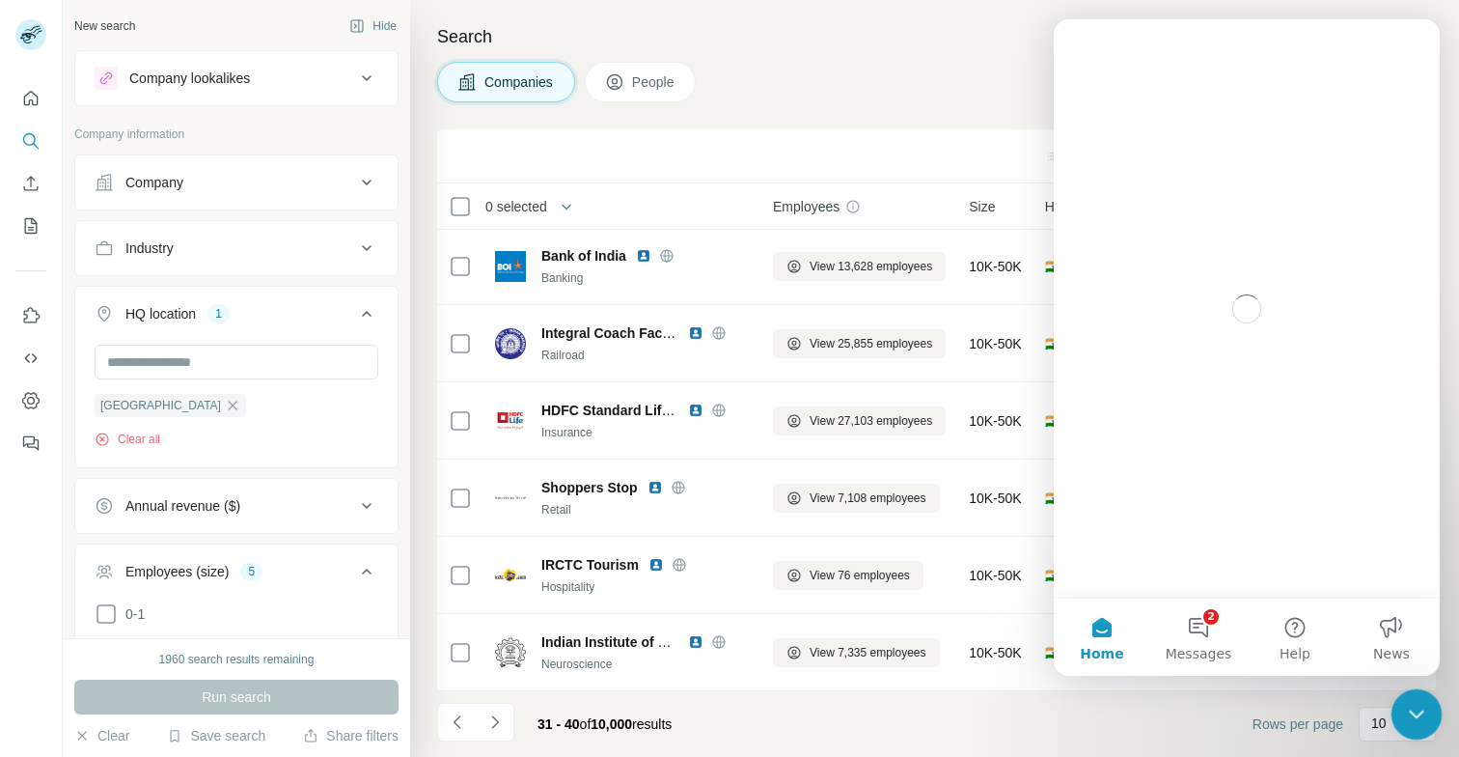
scroll to position [0, 0]
drag, startPoint x: 1411, startPoint y: 703, endPoint x: 995, endPoint y: 483, distance: 470.7
click at [1391, 688] on html at bounding box center [1414, 711] width 46 height 46
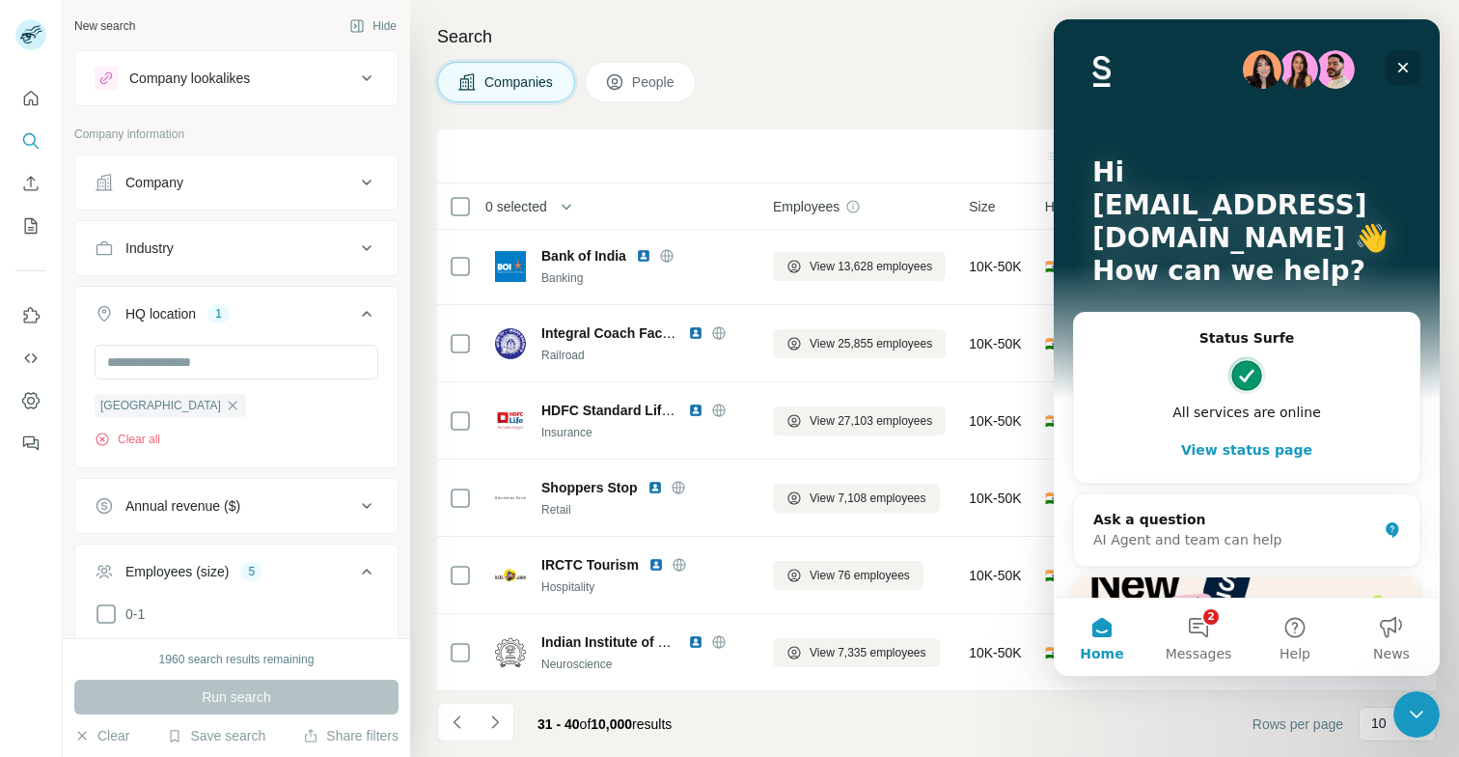
click at [1410, 62] on icon "Close" at bounding box center [1403, 67] width 15 height 15
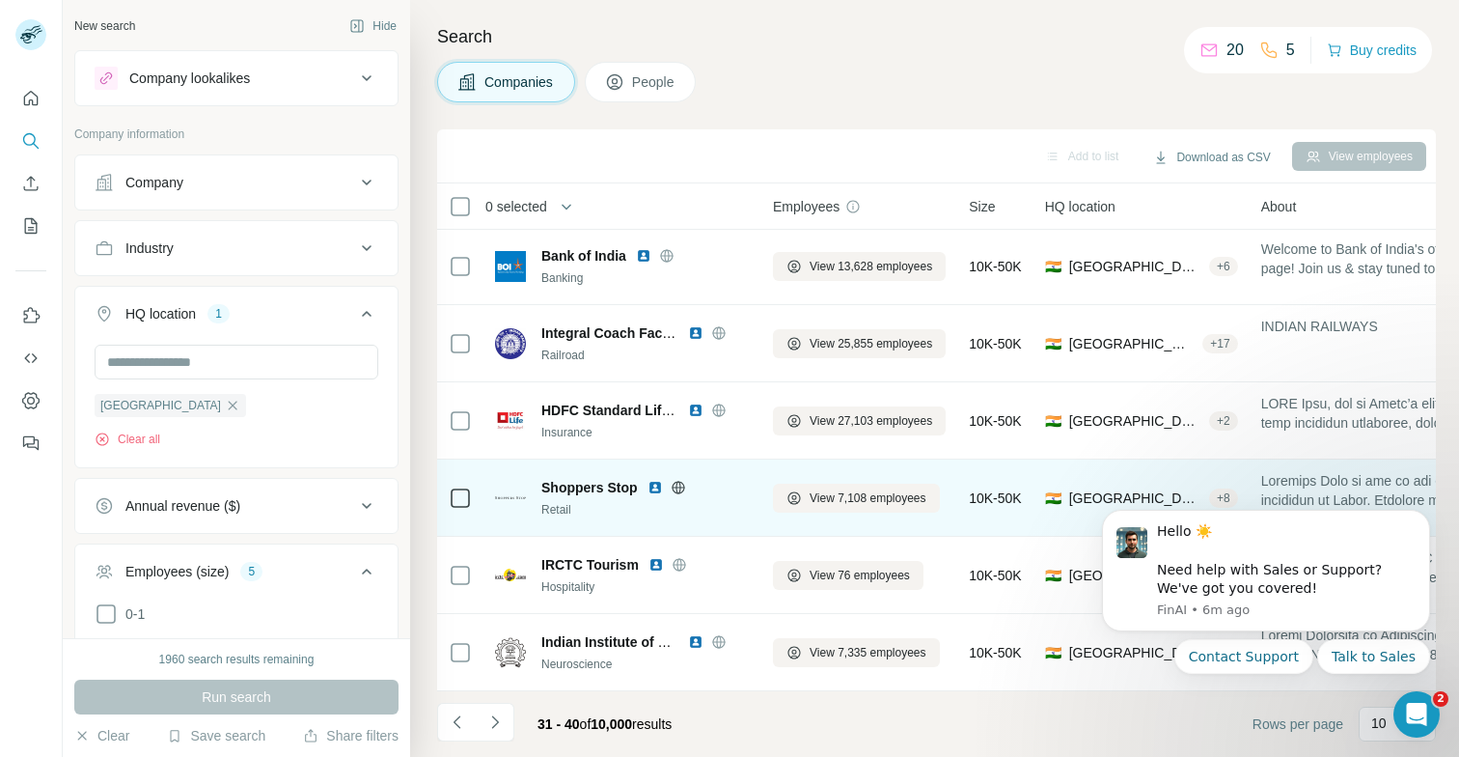
click at [571, 486] on span "Shoppers Stop" at bounding box center [590, 487] width 97 height 19
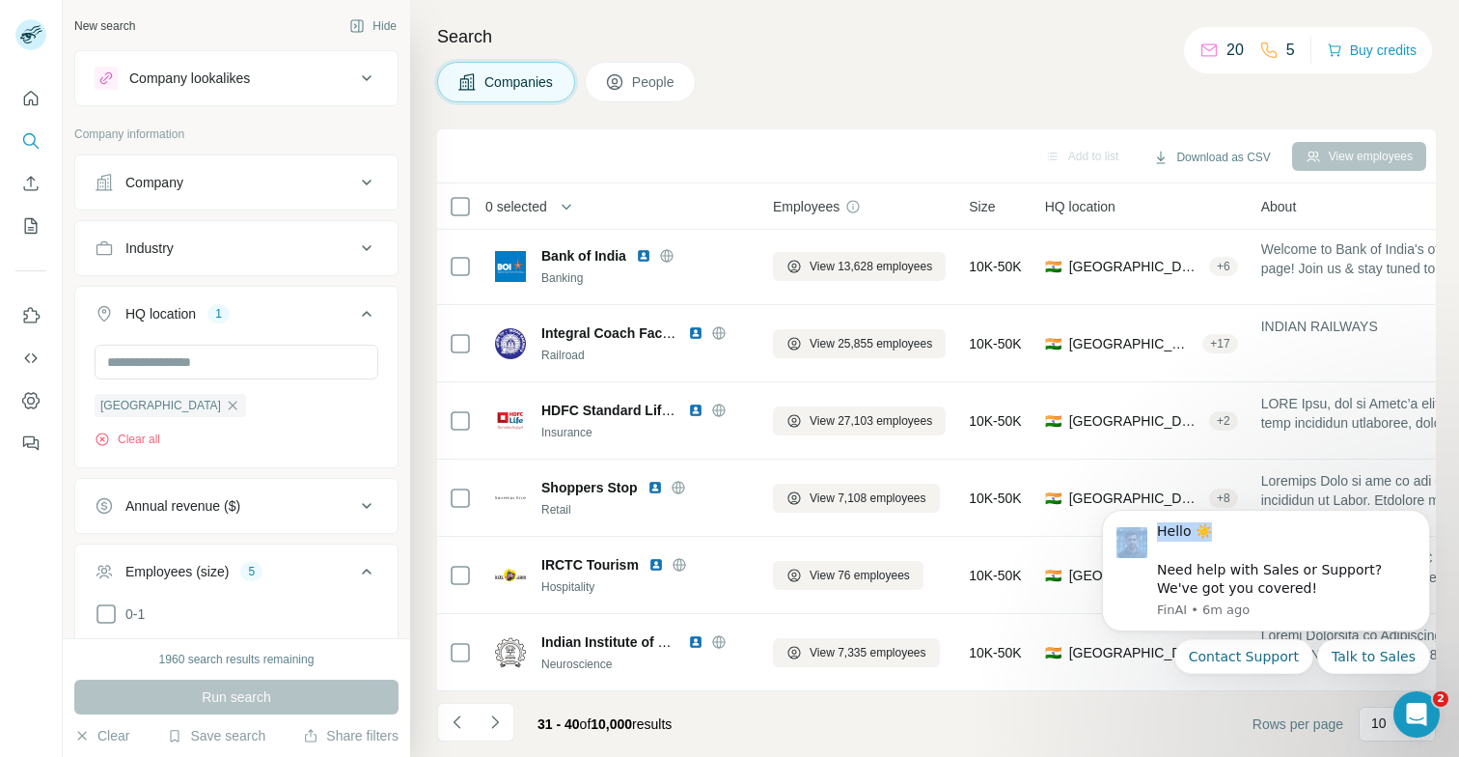
drag, startPoint x: 1236, startPoint y: 537, endPoint x: 1365, endPoint y: 436, distance: 163.7
click at [1365, 486] on html "Hello ☀️ ​ Need help with Sales or Support? We've got you covered! [GEOGRAPHIC_…" at bounding box center [1266, 617] width 386 height 262
click at [1424, 511] on icon "Dismiss notification" at bounding box center [1425, 516] width 11 height 11
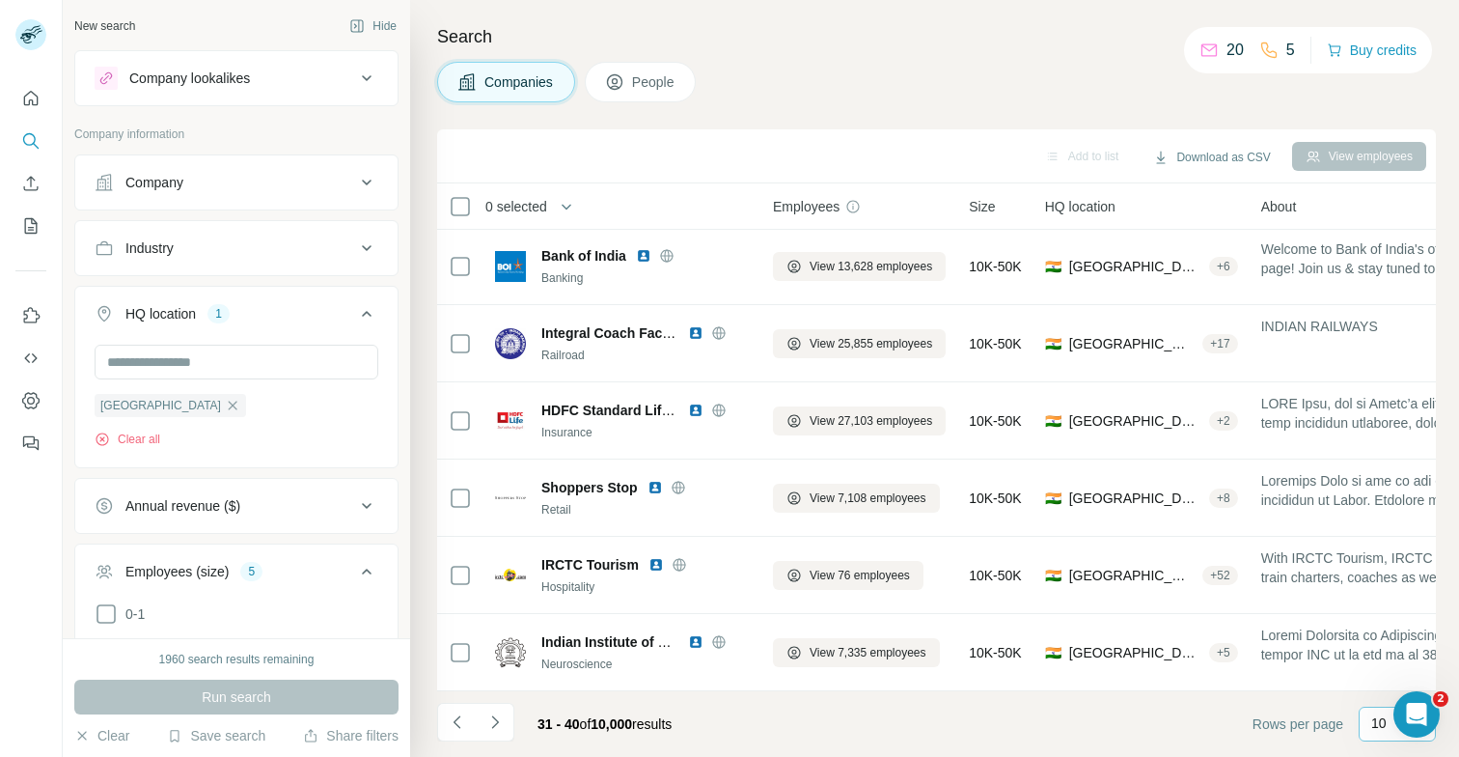
click at [1385, 721] on p "10" at bounding box center [1379, 722] width 15 height 19
click at [1384, 574] on p "60" at bounding box center [1383, 576] width 15 height 19
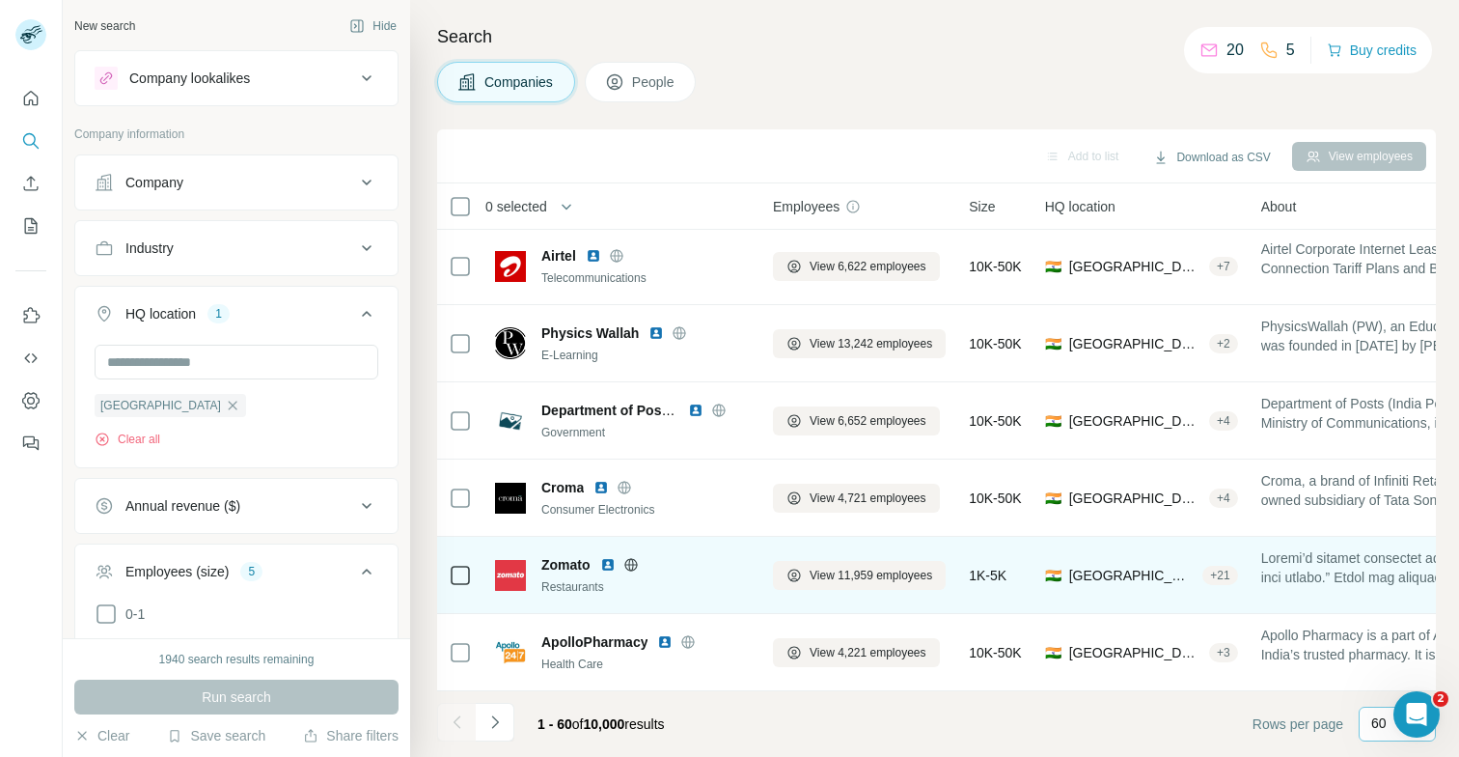
click at [559, 568] on span "Zomato" at bounding box center [566, 564] width 49 height 19
click at [509, 574] on img at bounding box center [510, 575] width 31 height 31
click at [827, 571] on span "View 11,959 employees" at bounding box center [871, 575] width 123 height 17
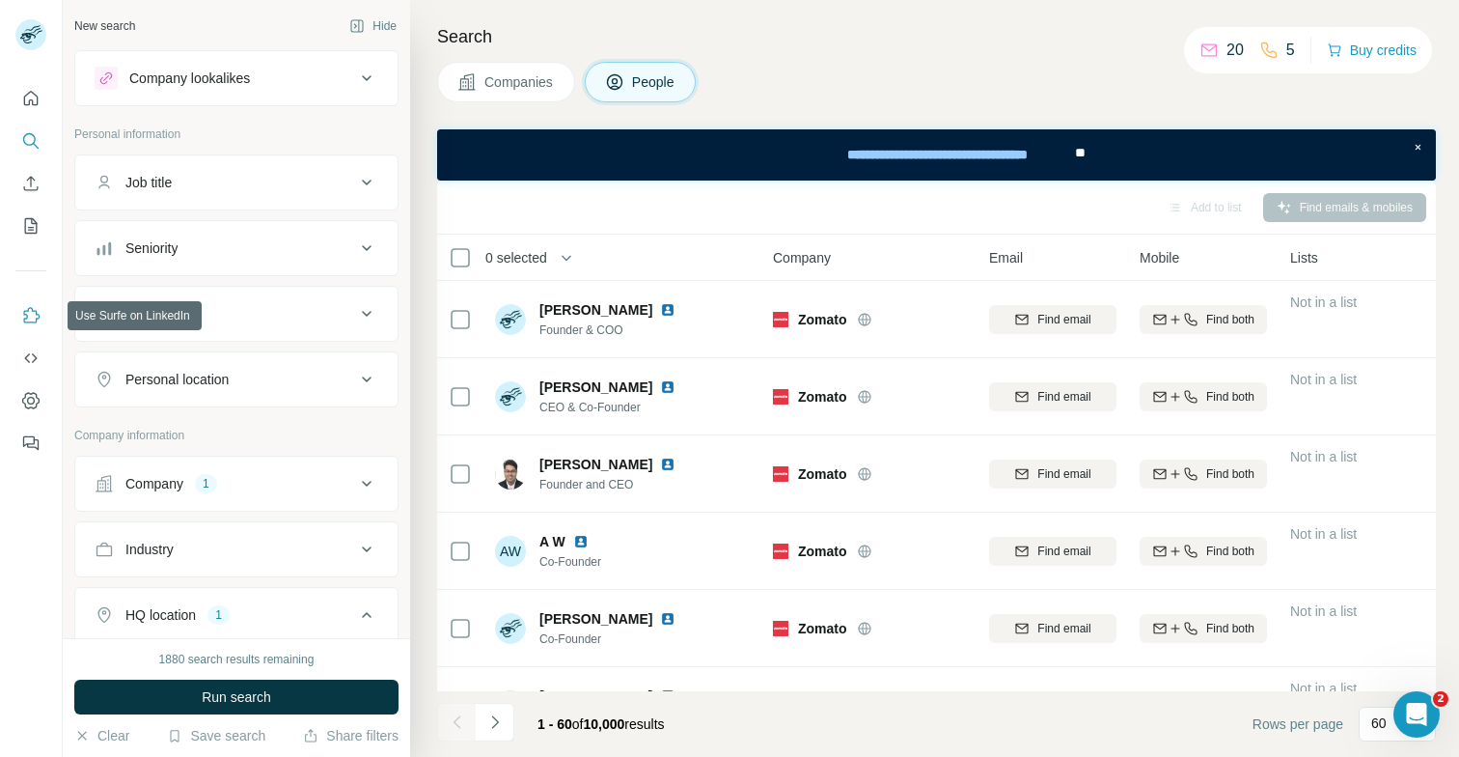
click at [38, 324] on icon "Use Surfe on LinkedIn" at bounding box center [30, 315] width 19 height 19
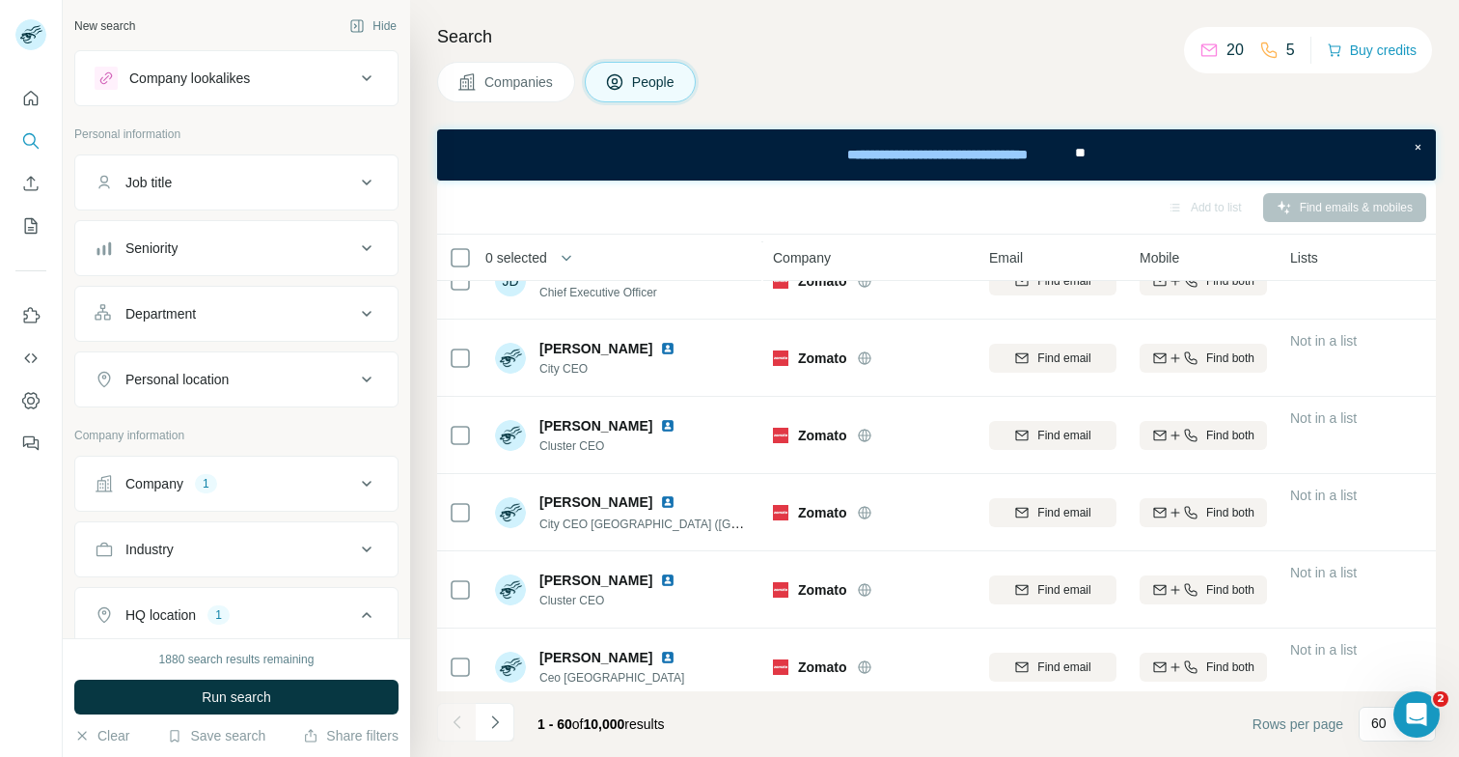
scroll to position [4223, 0]
